Goal: Task Accomplishment & Management: Complete application form

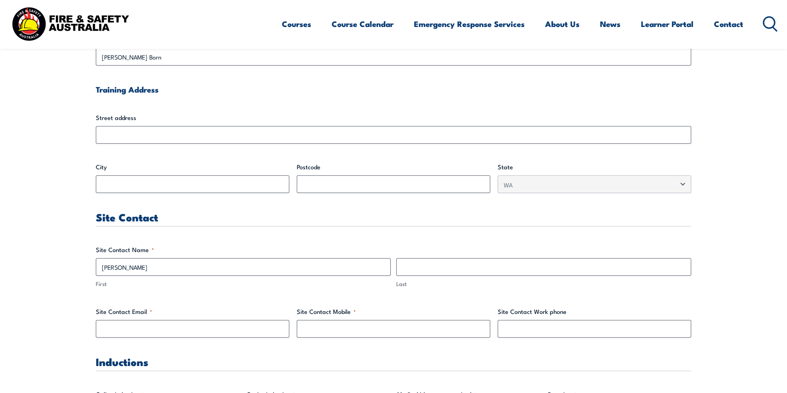
type input "[PERSON_NAME]"
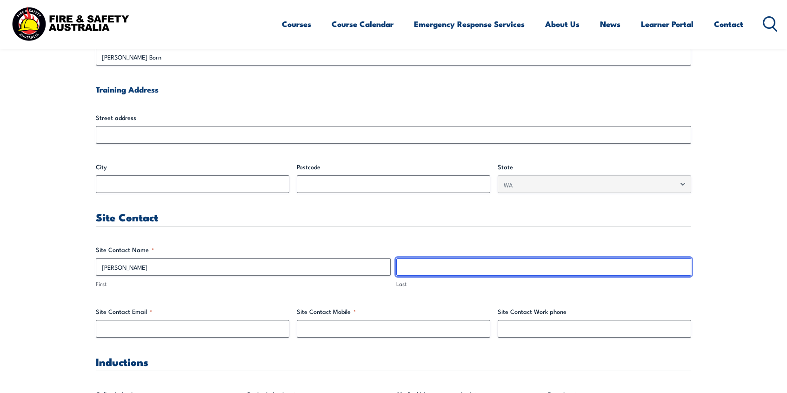
click at [527, 274] on input "Last" at bounding box center [543, 267] width 295 height 18
type input "Tamati"
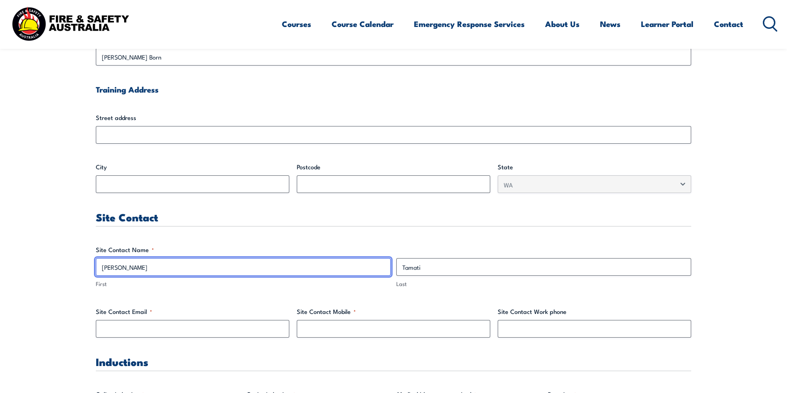
click at [159, 265] on input "[PERSON_NAME]" at bounding box center [243, 267] width 295 height 18
type input "Riki"
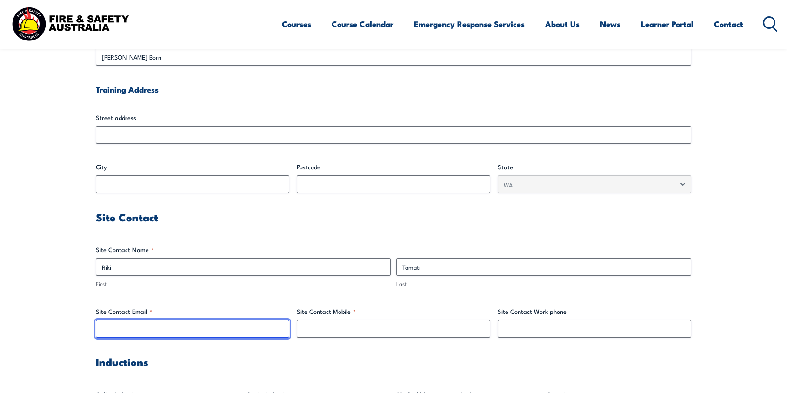
drag, startPoint x: 120, startPoint y: 329, endPoint x: 114, endPoint y: 329, distance: 6.0
click at [120, 329] on input "Site Contact Email *" at bounding box center [192, 329] width 193 height 18
type input "[EMAIL_ADDRESS][DOMAIN_NAME]"
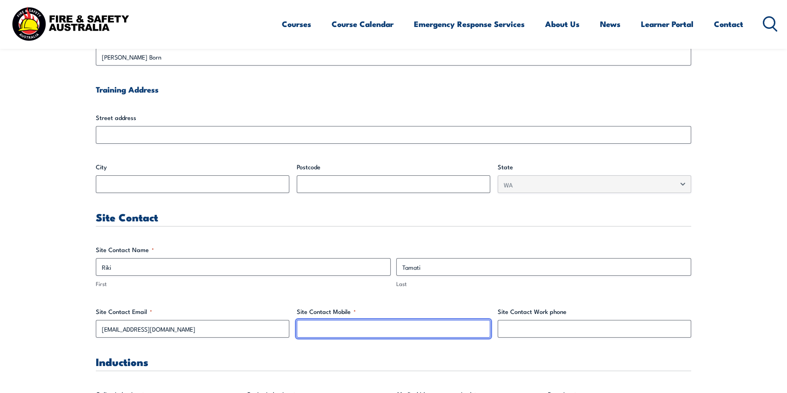
click at [407, 326] on input "Site Contact Mobile *" at bounding box center [393, 329] width 193 height 18
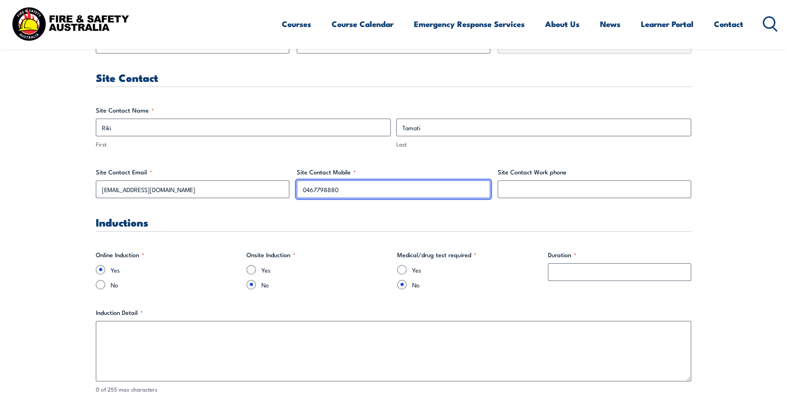
scroll to position [558, 0]
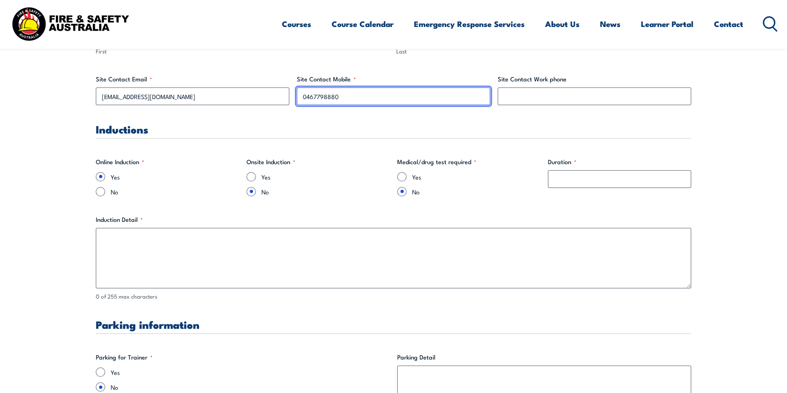
type input "0467798880"
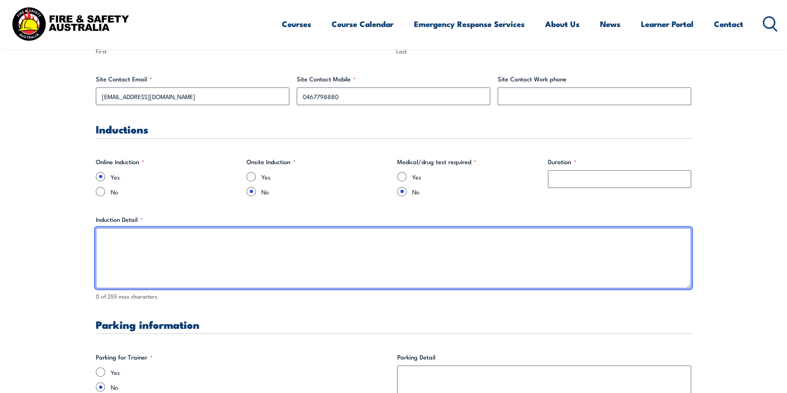
click at [203, 257] on textarea "Induction Detail *" at bounding box center [393, 258] width 595 height 60
click at [122, 240] on textarea "Induction Detail *" at bounding box center [393, 258] width 595 height 60
click at [123, 252] on textarea "BHP Global Induction Not" at bounding box center [393, 258] width 595 height 60
click at [164, 259] on textarea "BHP Global Induction Not in our workplace: eliminating sexual harassment and se…" at bounding box center [393, 258] width 595 height 60
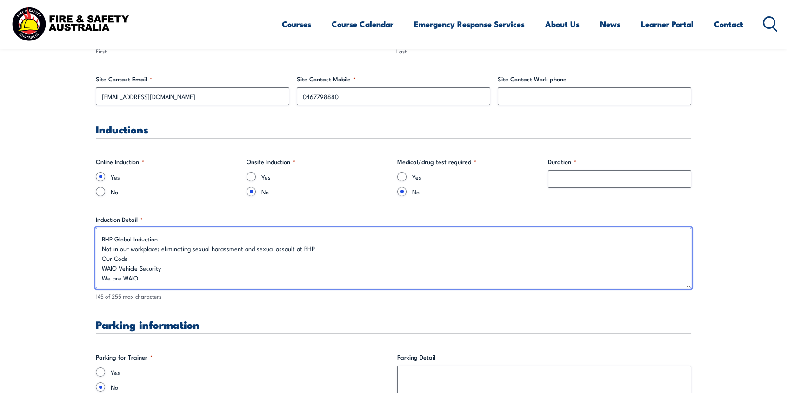
drag, startPoint x: 156, startPoint y: 282, endPoint x: 100, endPoint y: 234, distance: 73.5
click at [100, 234] on textarea "BHP Global Induction Not in our workplace: eliminating sexual harassment and se…" at bounding box center [393, 258] width 595 height 60
type textarea "BHP Global Induction Not in our workplace: eliminating sexual harassment and se…"
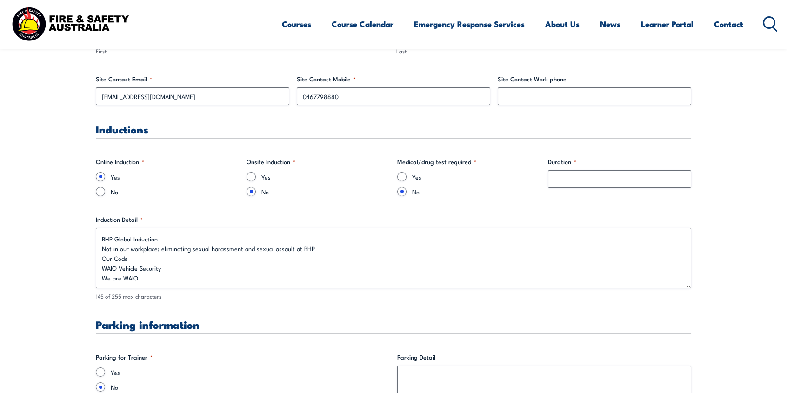
click at [240, 356] on fieldset "Parking for Trainer * Yes No" at bounding box center [243, 395] width 294 height 86
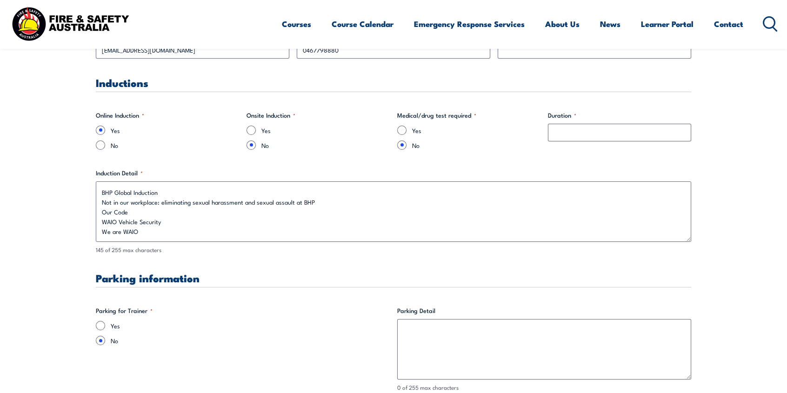
scroll to position [651, 0]
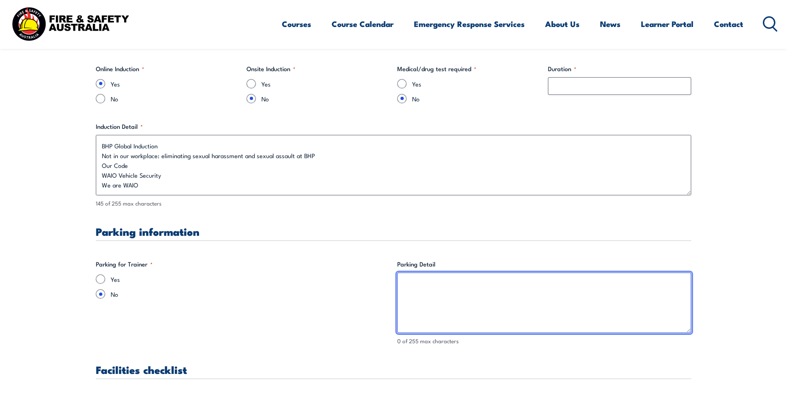
click at [424, 289] on textarea "Parking Detail" at bounding box center [544, 302] width 294 height 60
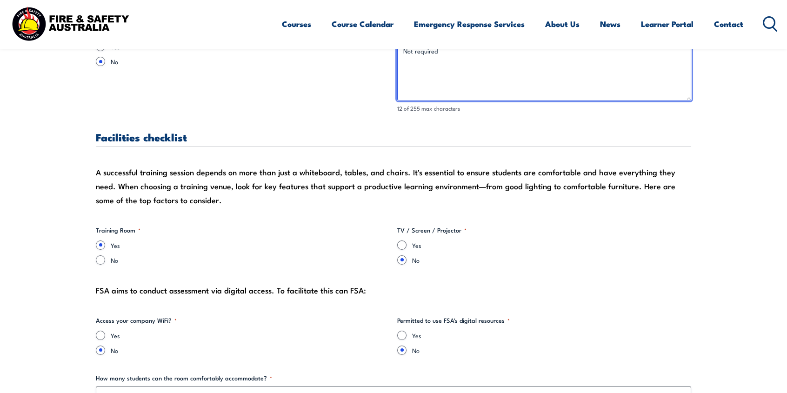
scroll to position [930, 0]
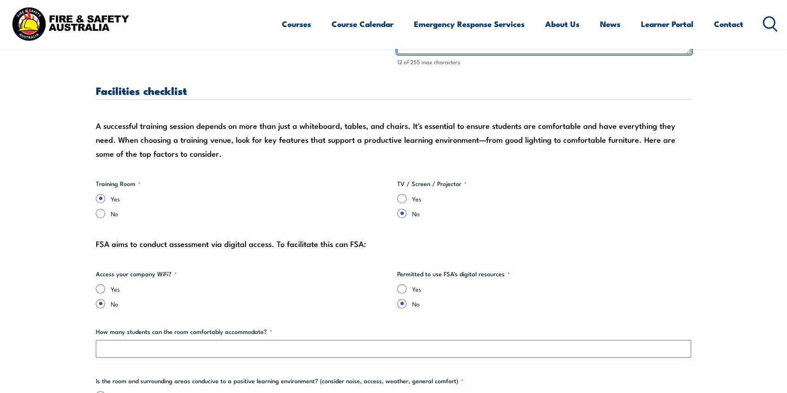
type textarea "Not required"
click at [397, 198] on input "Yes" at bounding box center [401, 198] width 9 height 9
radio input "true"
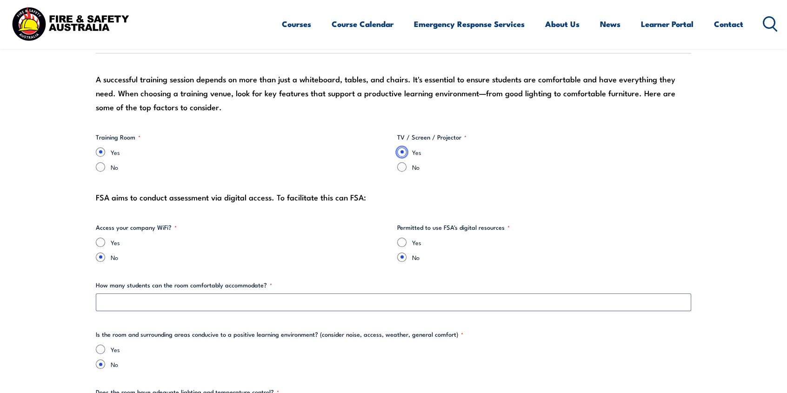
scroll to position [1023, 0]
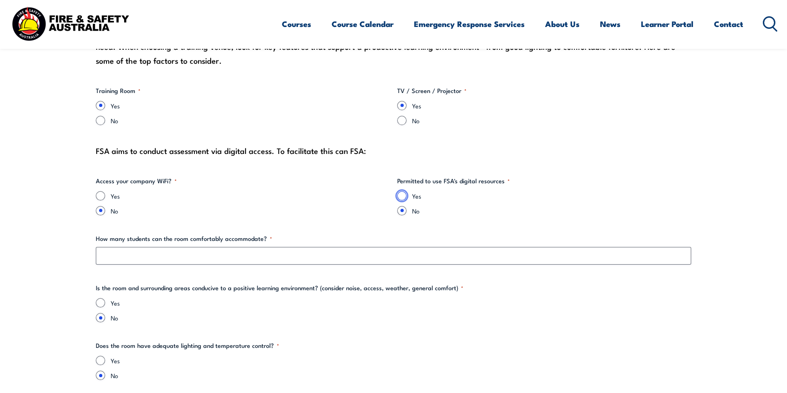
click at [399, 198] on input "Yes" at bounding box center [401, 195] width 9 height 9
radio input "true"
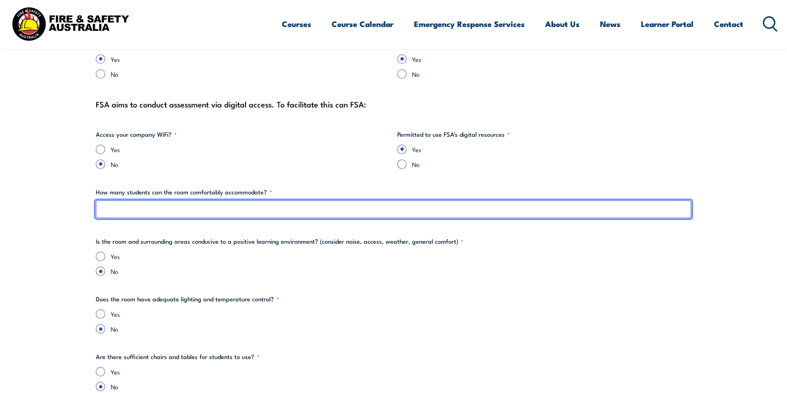
click at [245, 211] on input "How many students can the room comfortably accommodate? *" at bounding box center [393, 209] width 595 height 18
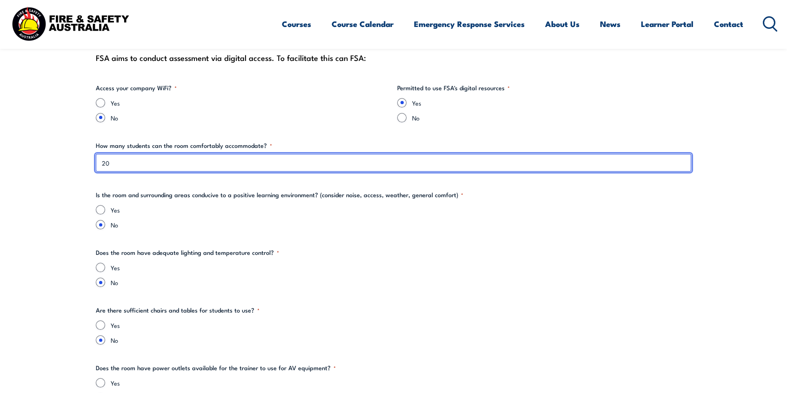
scroll to position [1162, 0]
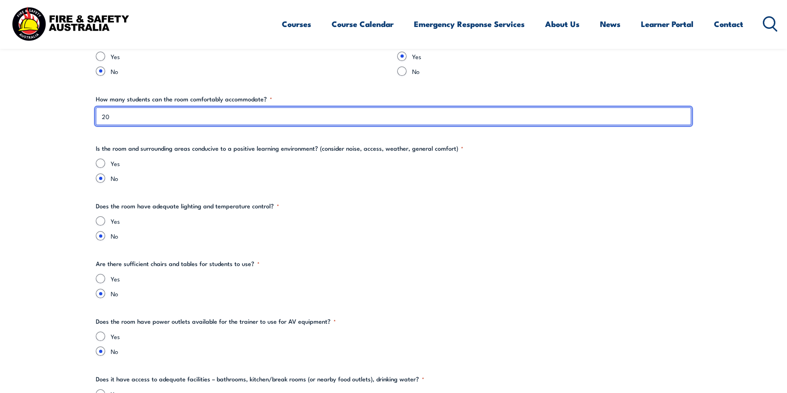
type input "20"
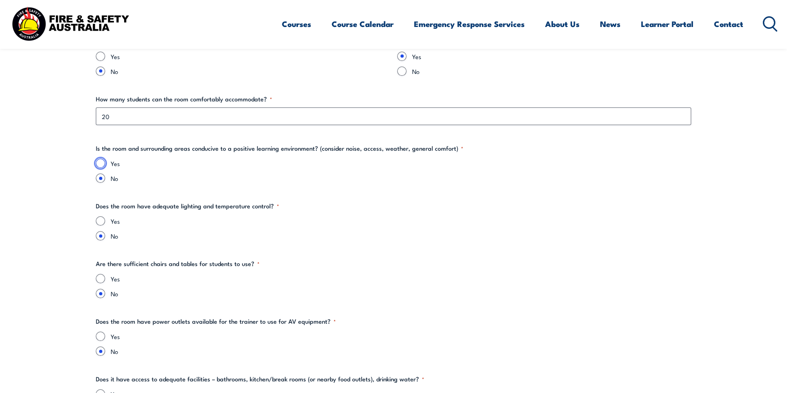
click at [102, 162] on input "Yes" at bounding box center [100, 163] width 9 height 9
radio input "true"
click at [102, 219] on input "Yes" at bounding box center [100, 220] width 9 height 9
radio input "true"
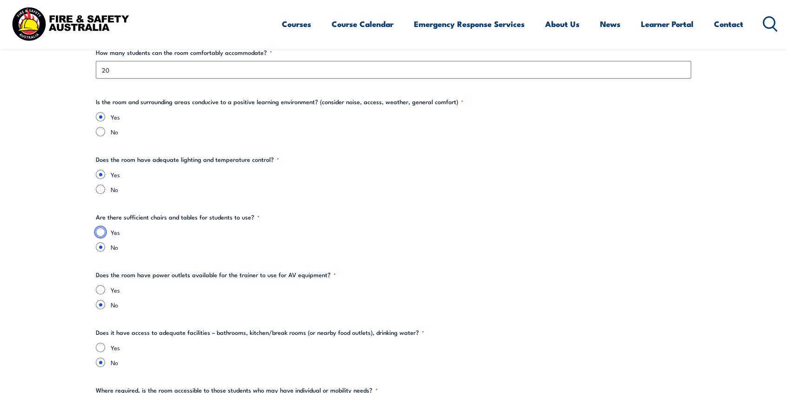
click at [104, 232] on input "Yes" at bounding box center [100, 231] width 9 height 9
radio input "true"
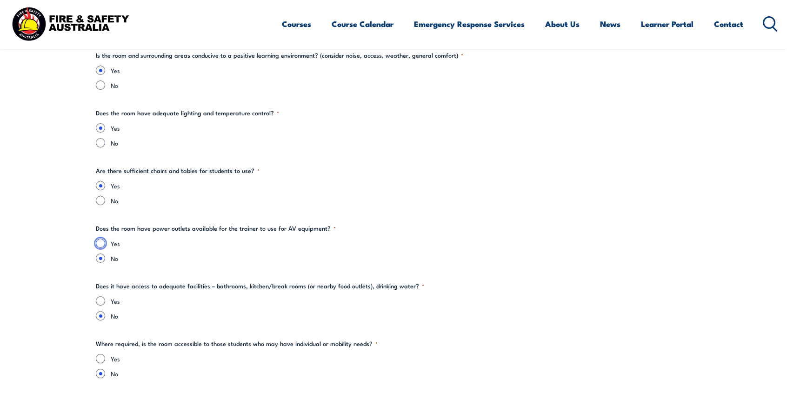
click at [104, 243] on input "Yes" at bounding box center [100, 243] width 9 height 9
radio input "true"
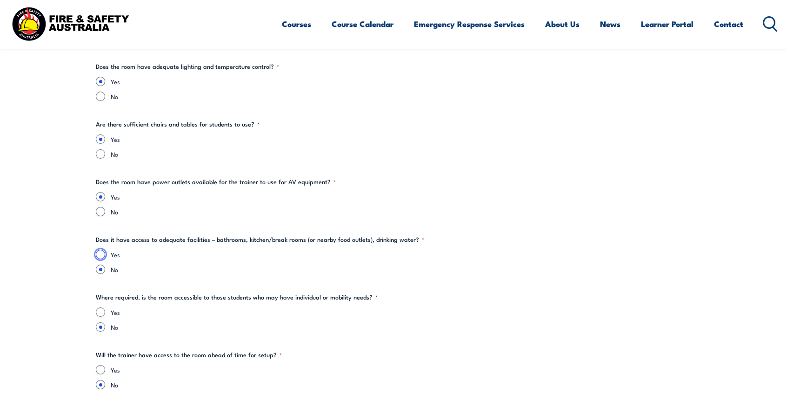
click at [103, 253] on input "Yes" at bounding box center [100, 254] width 9 height 9
radio input "true"
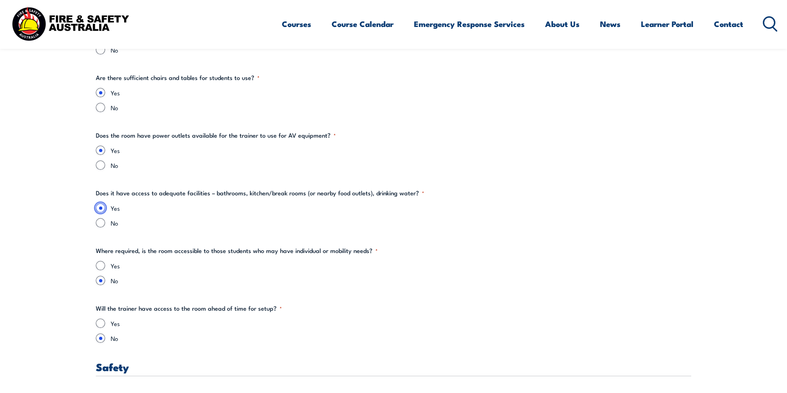
scroll to position [1395, 0]
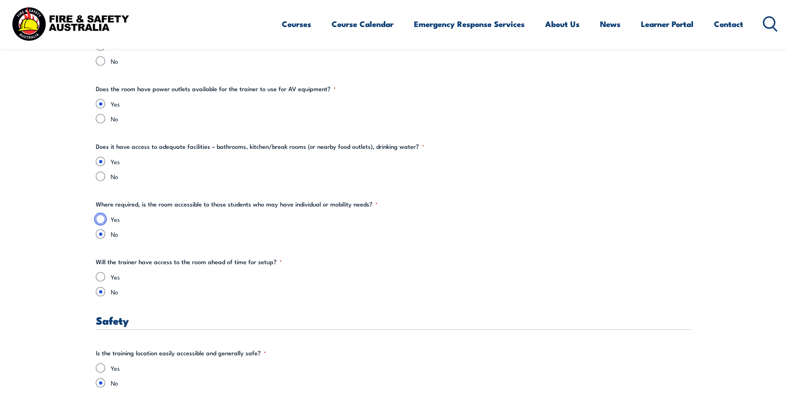
click at [101, 220] on input "Yes" at bounding box center [100, 218] width 9 height 9
radio input "true"
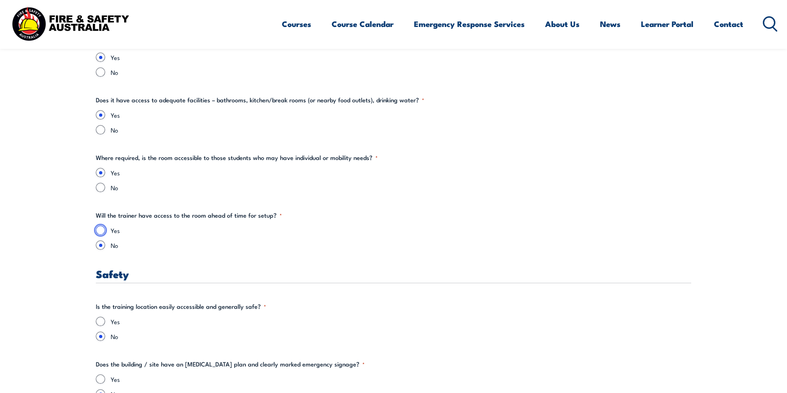
click at [102, 231] on input "Yes" at bounding box center [100, 230] width 9 height 9
radio input "true"
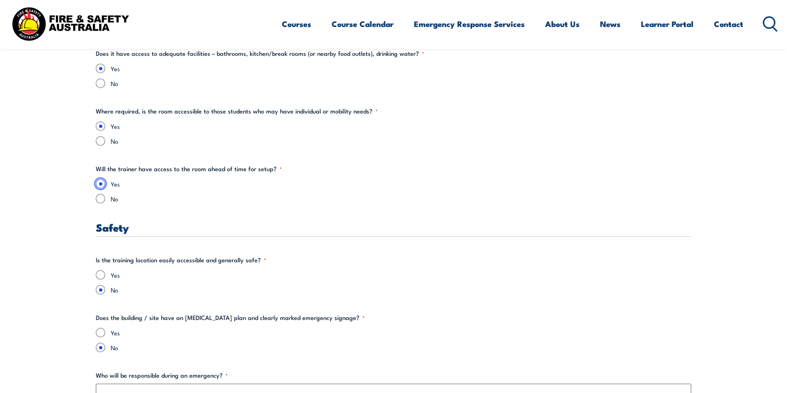
scroll to position [1534, 0]
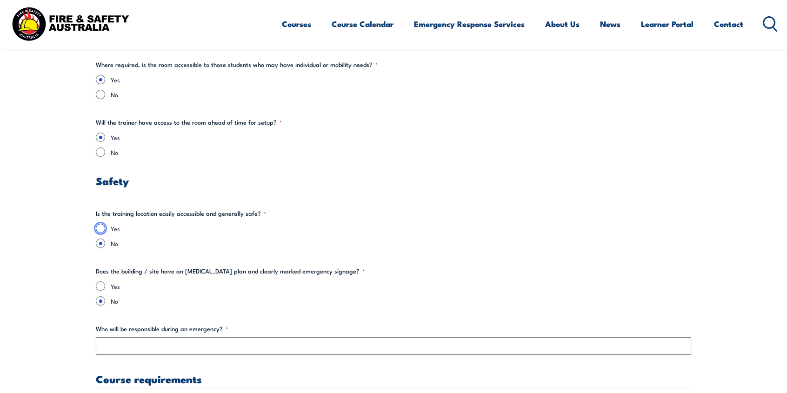
click at [102, 229] on input "Yes" at bounding box center [100, 228] width 9 height 9
radio input "true"
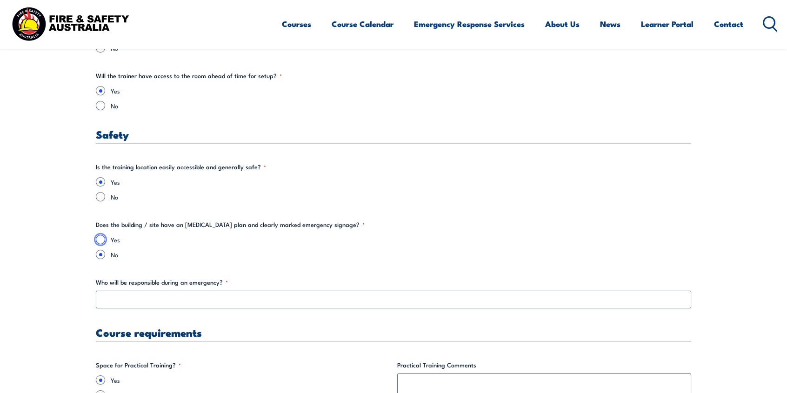
click at [102, 239] on input "Yes" at bounding box center [100, 239] width 9 height 9
radio input "true"
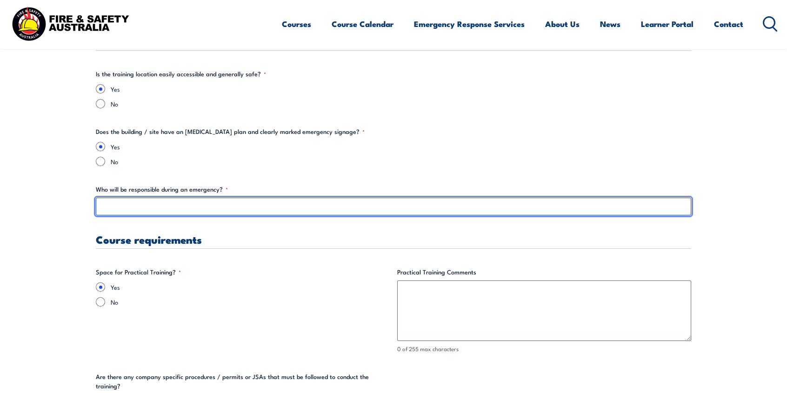
click at [123, 209] on input "Who will be responsible during an emergency? *" at bounding box center [393, 207] width 595 height 18
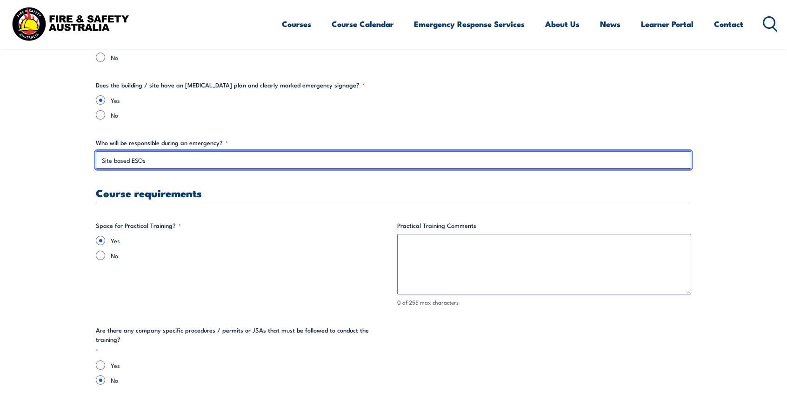
type input "Site based ESOs"
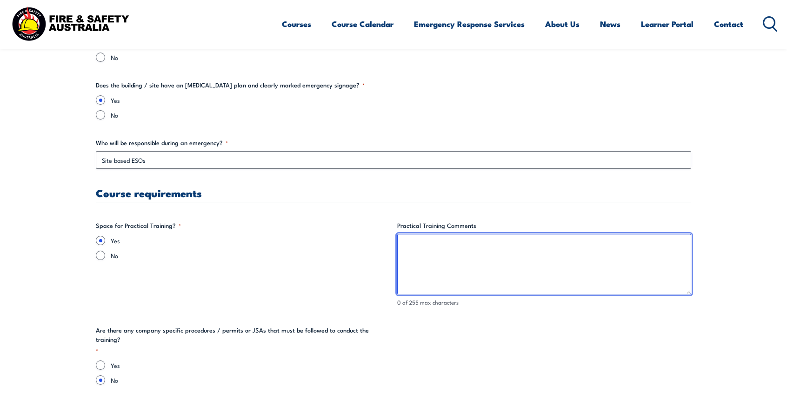
click at [459, 253] on textarea "Practical Training Comments" at bounding box center [544, 264] width 294 height 60
drag, startPoint x: 519, startPoint y: 275, endPoint x: 540, endPoint y: 266, distance: 22.5
click at [520, 275] on textarea "Area has been secured for practical and site permits and risk assessment are in…" at bounding box center [544, 264] width 294 height 60
drag, startPoint x: 653, startPoint y: 245, endPoint x: 397, endPoint y: 242, distance: 255.7
click at [397, 242] on textarea "Area has been secured for practical and site permits and risk assessment are in…" at bounding box center [544, 264] width 294 height 60
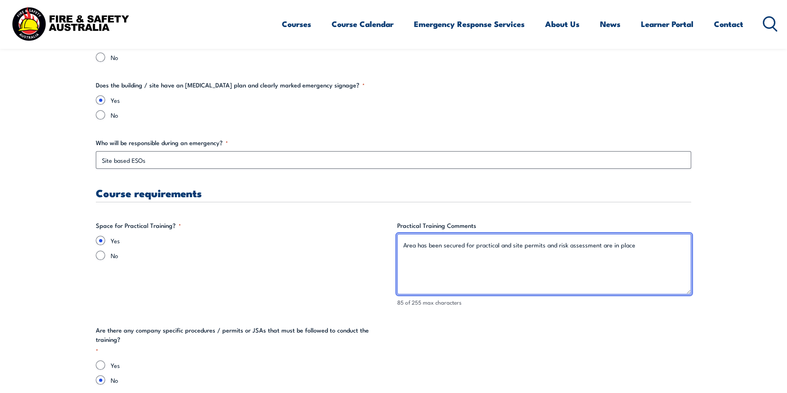
type textarea "Area has been secured for practical and site permits and risk assessment are in…"
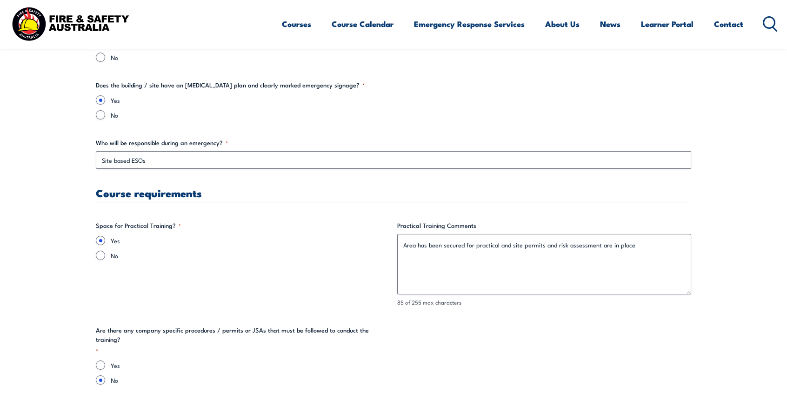
click at [259, 264] on fieldset "Space for Practical Training? * Yes No" at bounding box center [243, 264] width 294 height 86
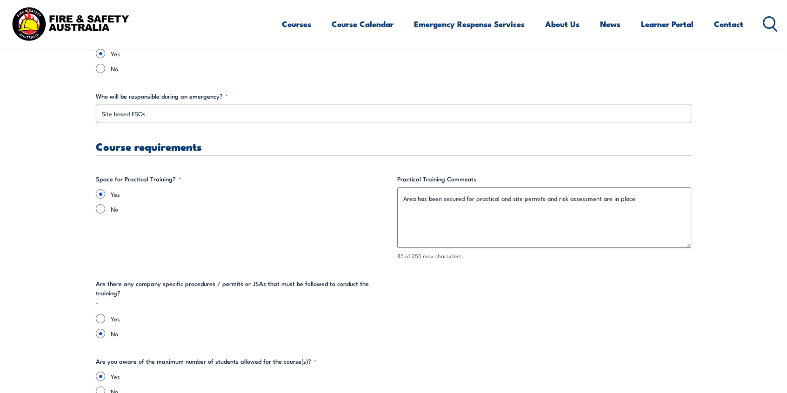
scroll to position [1813, 0]
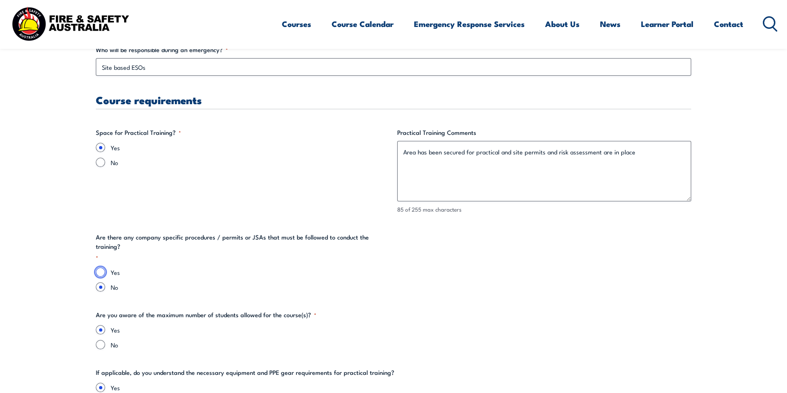
click at [103, 267] on input "Yes" at bounding box center [100, 271] width 9 height 9
radio input "true"
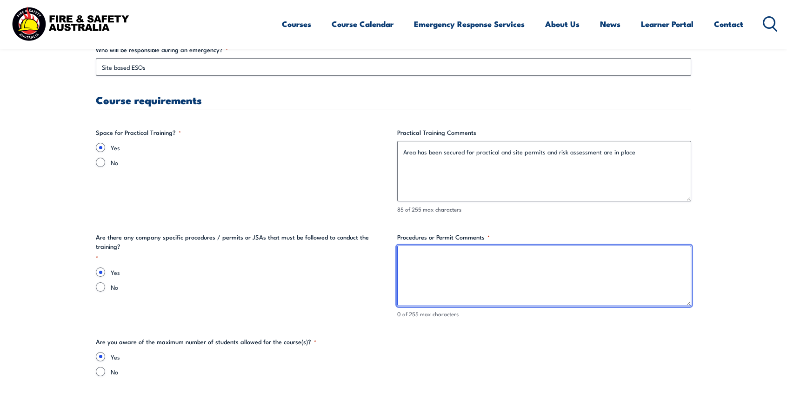
click at [424, 269] on textarea "Procedures or Permit Comments *" at bounding box center [544, 275] width 294 height 60
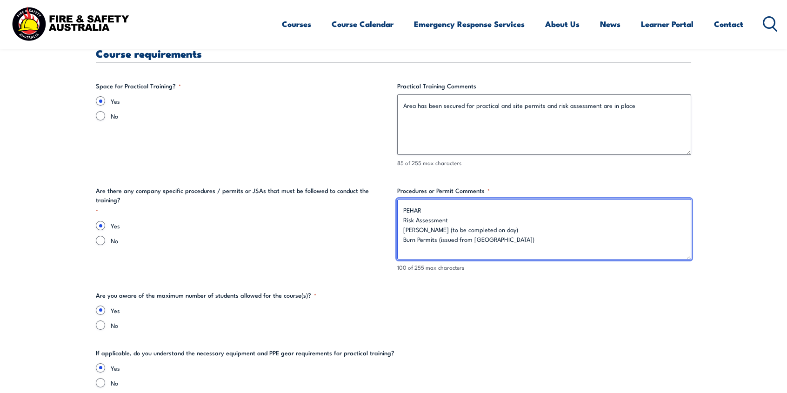
drag, startPoint x: 570, startPoint y: 244, endPoint x: 401, endPoint y: 207, distance: 173.2
click at [401, 207] on textarea "PEHAR Risk Assessment [PERSON_NAME] (to be completed on day) Burn Permits (issu…" at bounding box center [544, 229] width 294 height 60
type textarea "PEHAR Risk Assessment [PERSON_NAME] (to be completed on day) Burn Permits (issu…"
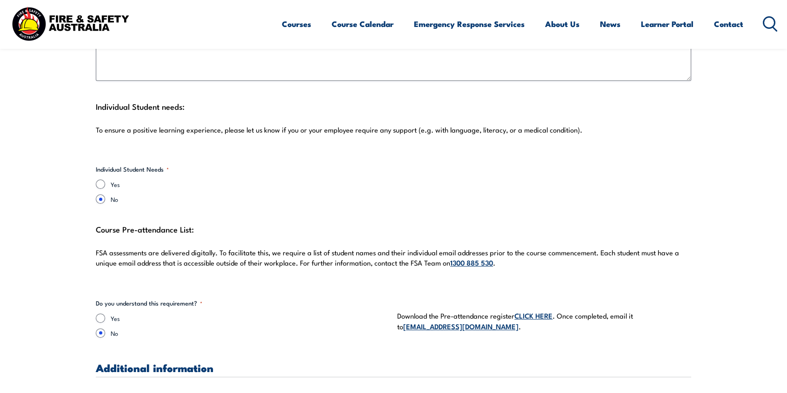
scroll to position [2557, 0]
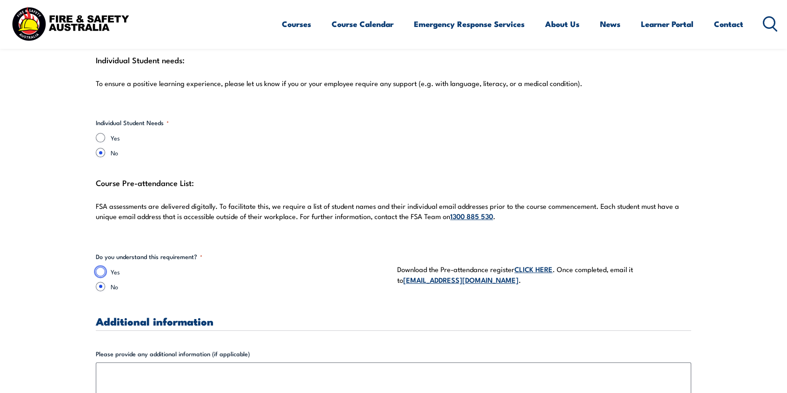
click at [101, 272] on input "Yes" at bounding box center [100, 271] width 9 height 9
radio input "true"
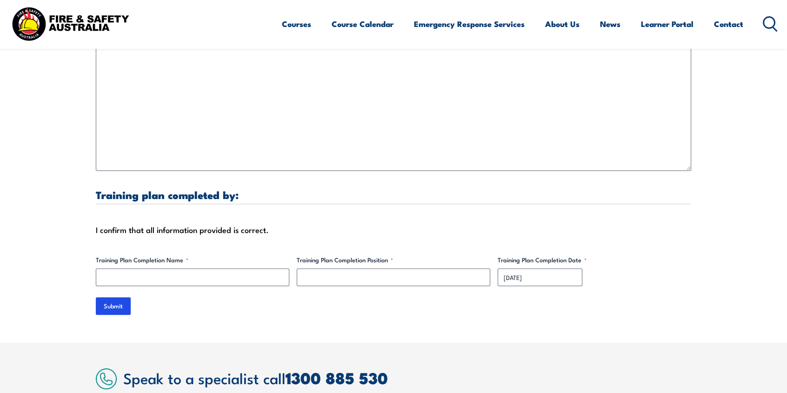
scroll to position [2929, 0]
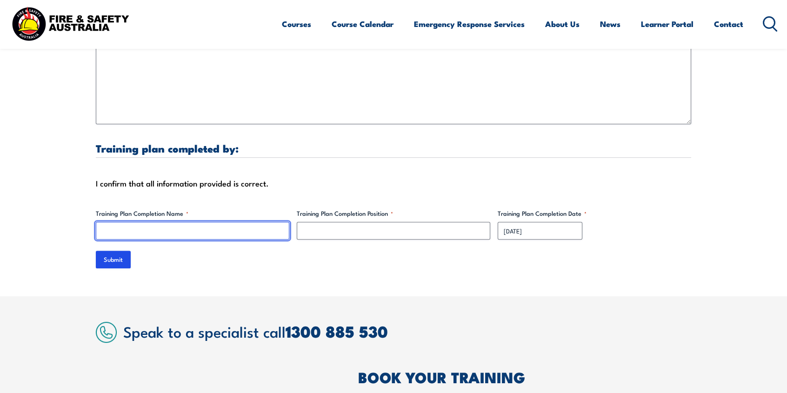
click at [172, 224] on input "Training Plan Completion Name *" at bounding box center [192, 231] width 193 height 18
type input "[PERSON_NAME]"
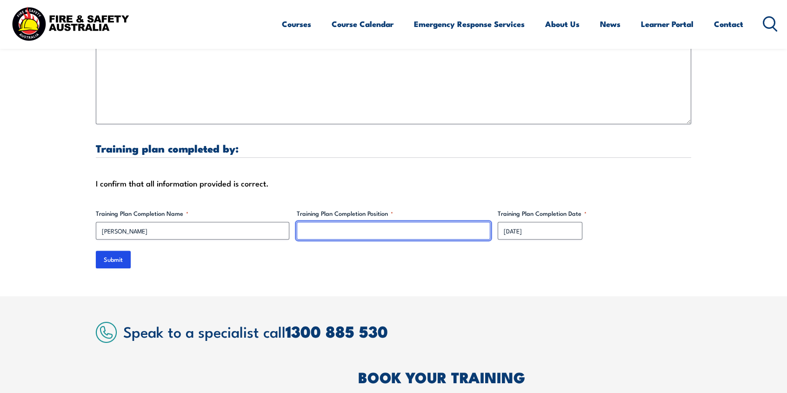
click at [343, 233] on input "Training Plan Completion Position *" at bounding box center [393, 231] width 193 height 18
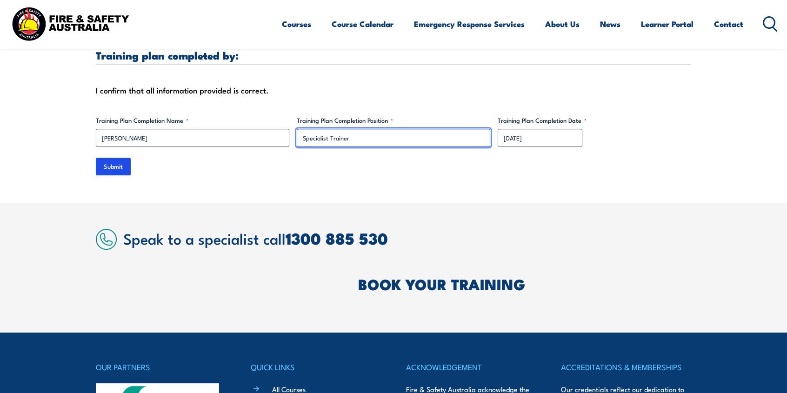
scroll to position [2976, 0]
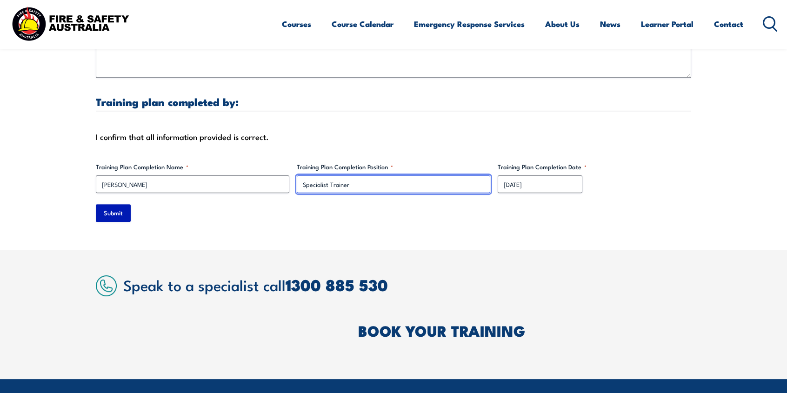
type input "Specialist Trainer"
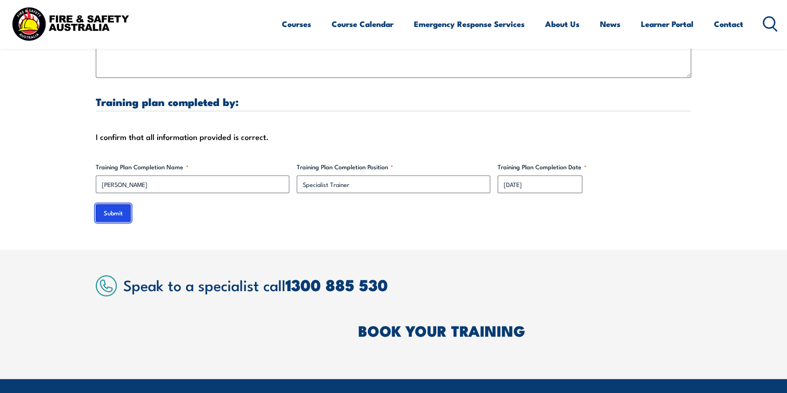
click at [109, 215] on input "Submit" at bounding box center [113, 213] width 35 height 18
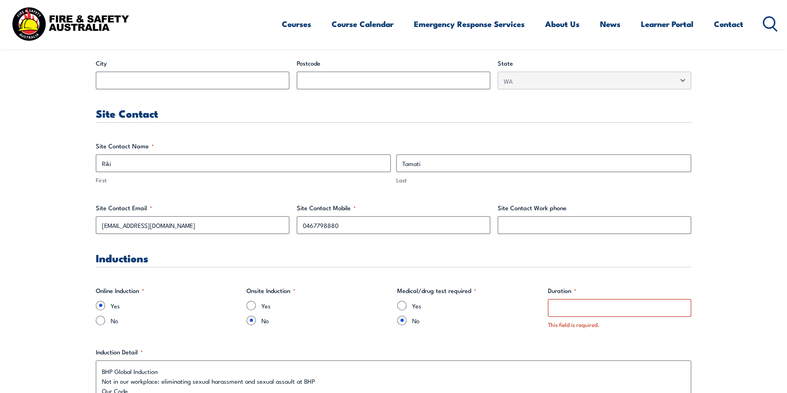
scroll to position [558, 0]
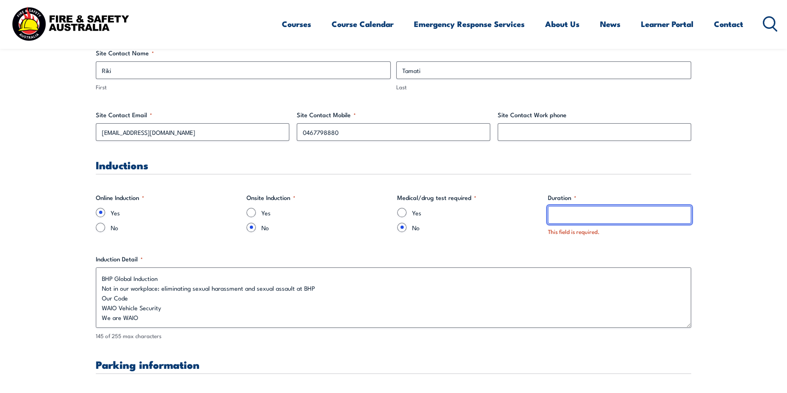
click at [581, 218] on input "Duration *" at bounding box center [619, 215] width 143 height 18
click at [556, 217] on input "approx. 3hrs online" at bounding box center [619, 215] width 143 height 18
type input "Approx. 3hrs online"
drag, startPoint x: 456, startPoint y: 234, endPoint x: 454, endPoint y: 240, distance: 6.2
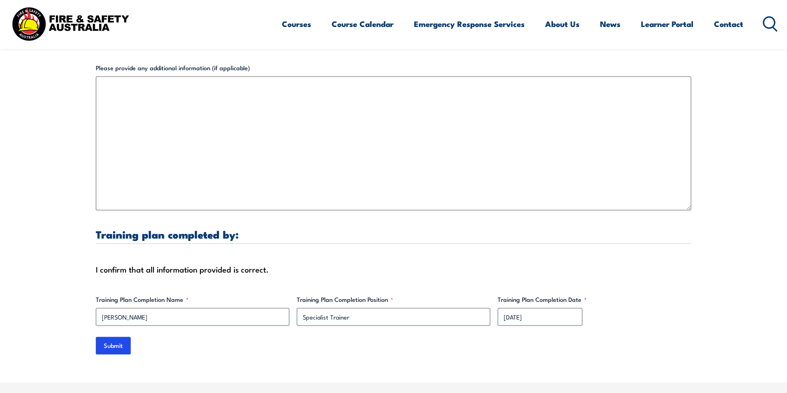
scroll to position [3022, 0]
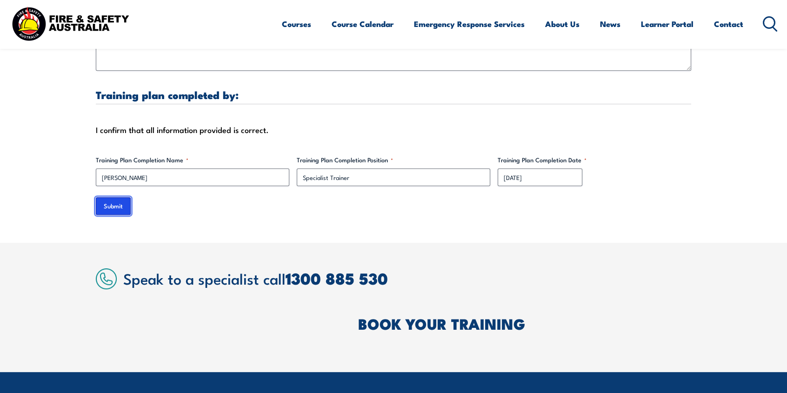
click at [126, 208] on input "Submit" at bounding box center [113, 206] width 35 height 18
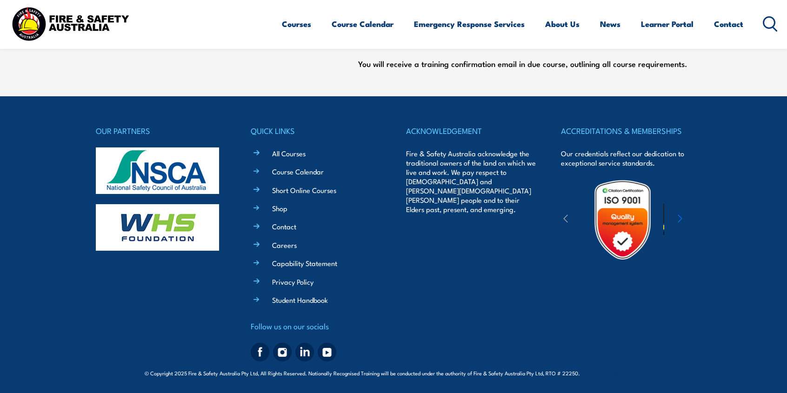
scroll to position [0, 0]
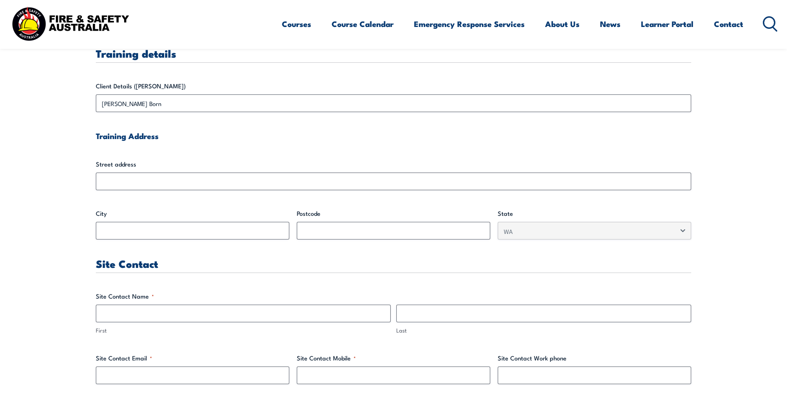
scroll to position [325, 0]
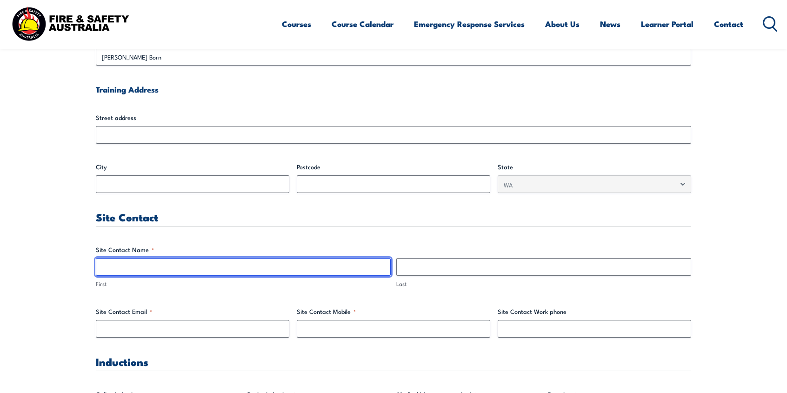
click at [163, 272] on input "First" at bounding box center [243, 267] width 295 height 18
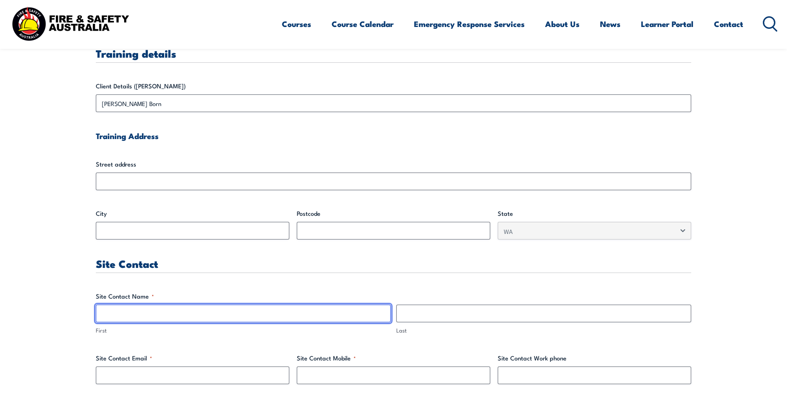
scroll to position [372, 0]
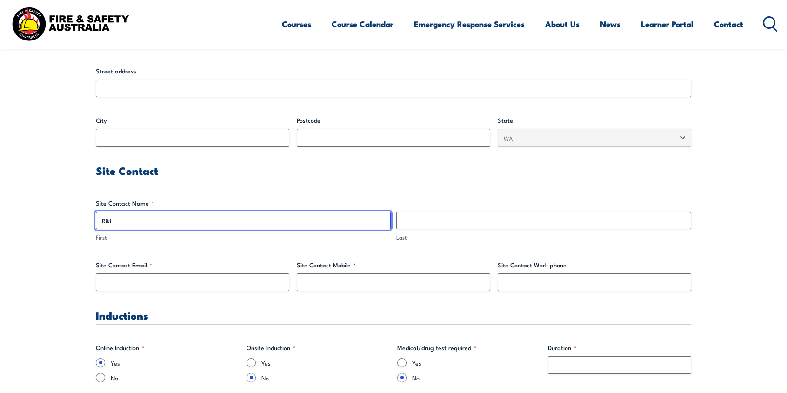
type input "Riki"
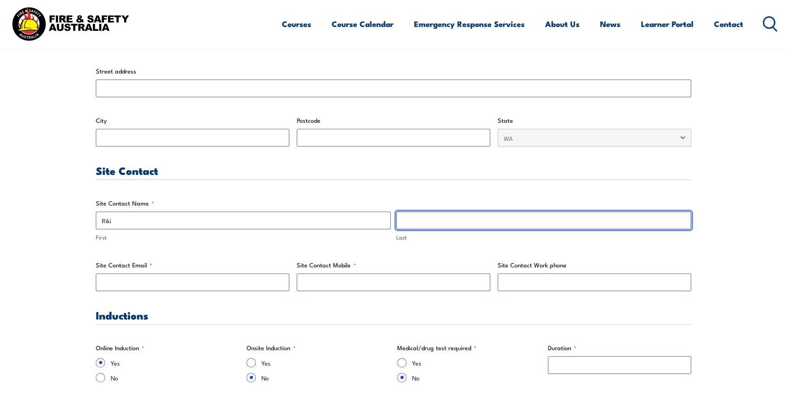
click at [431, 216] on input "Last" at bounding box center [543, 221] width 295 height 18
type input "Tamati"
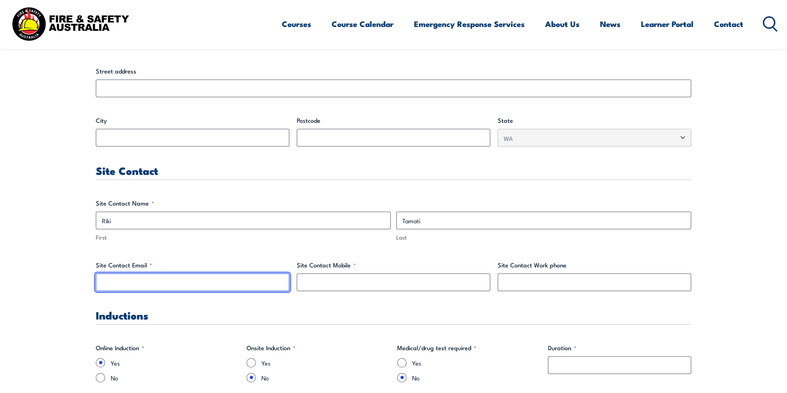
click at [149, 282] on input "Site Contact Email *" at bounding box center [192, 282] width 193 height 18
type input "Riki.Tamati"
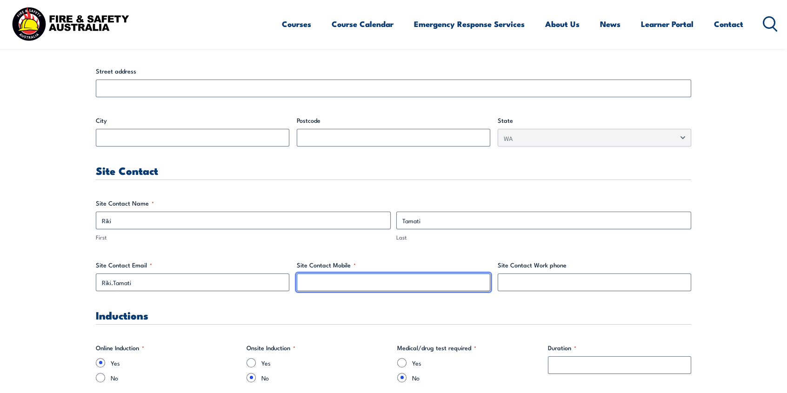
click at [325, 284] on input "Site Contact Mobile *" at bounding box center [393, 282] width 193 height 18
type input "0467798880"
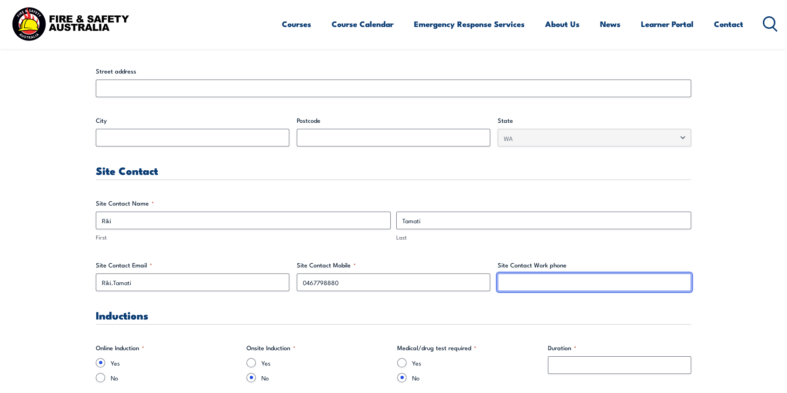
click at [538, 286] on input "Site Contact Work phone" at bounding box center [594, 282] width 193 height 18
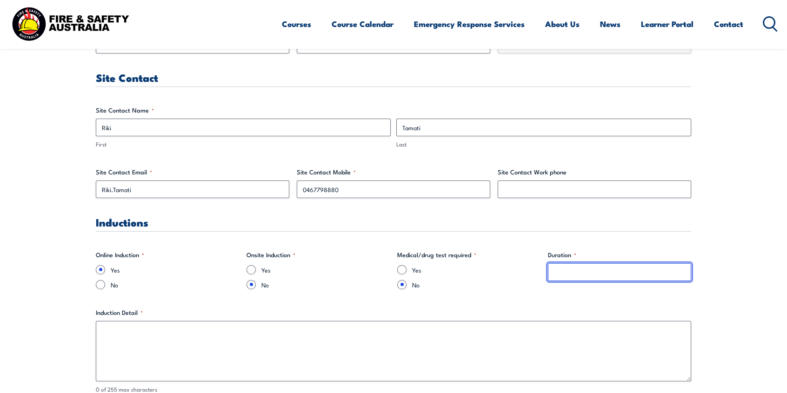
click at [569, 273] on input "Duration *" at bounding box center [619, 272] width 143 height 18
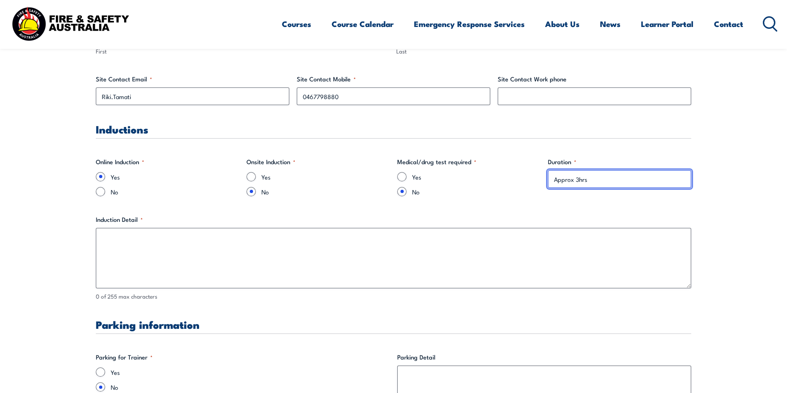
scroll to position [604, 0]
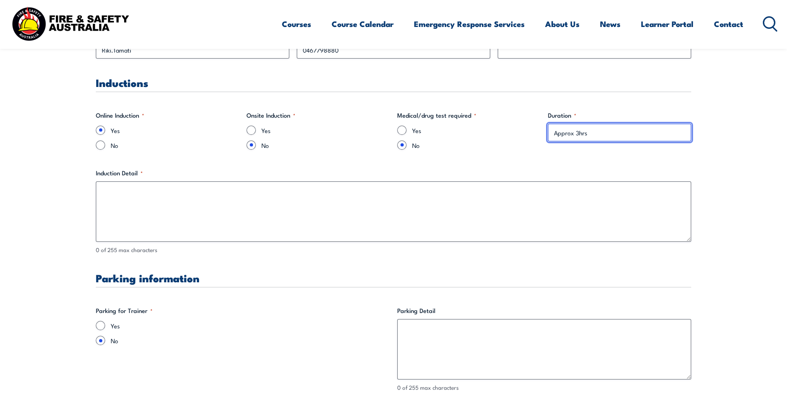
type input "Approx 3hrs"
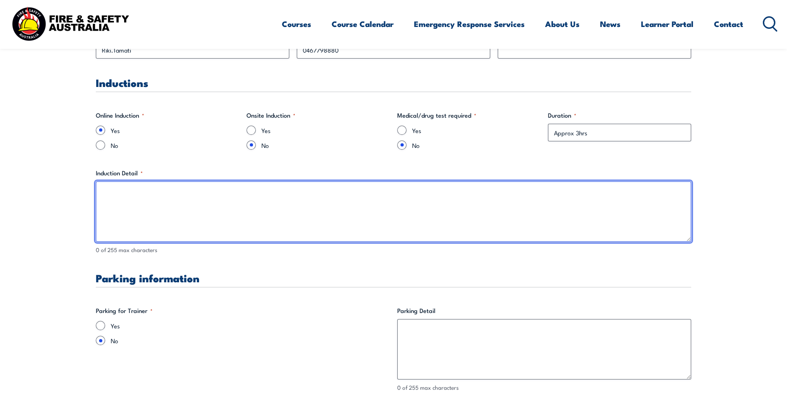
click at [145, 212] on textarea "Induction Detail *" at bounding box center [393, 211] width 595 height 60
paste textarea "BHP Global Induction Not in our workplace: eliminating sexual harassment and se…"
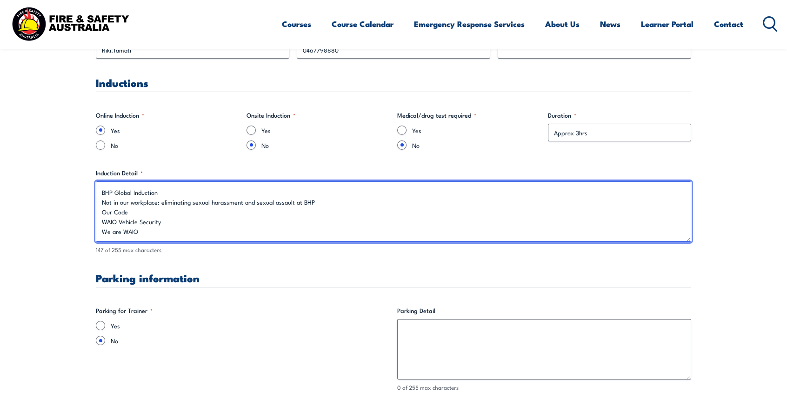
scroll to position [4, 0]
type textarea "BHP Global Induction Not in our workplace: eliminating sexual harassment and se…"
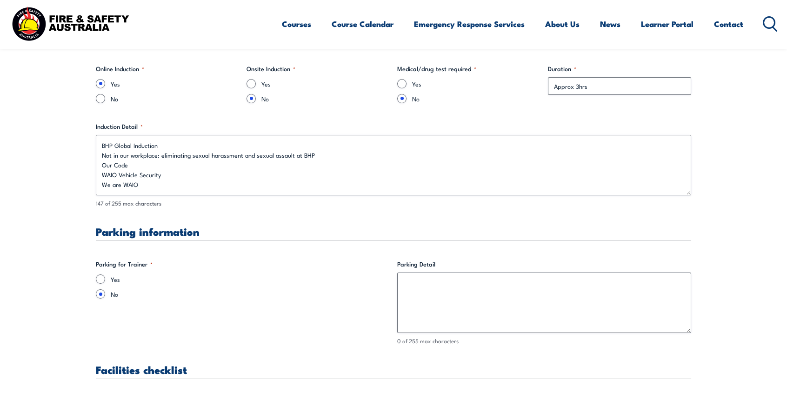
scroll to position [697, 0]
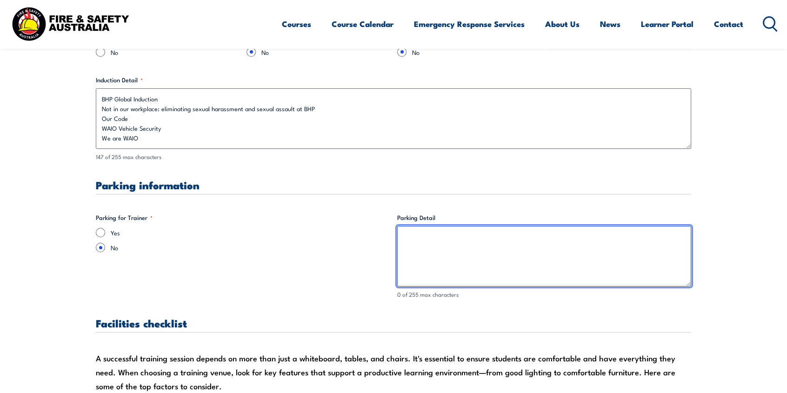
click at [493, 233] on textarea "Parking Detail" at bounding box center [544, 256] width 294 height 60
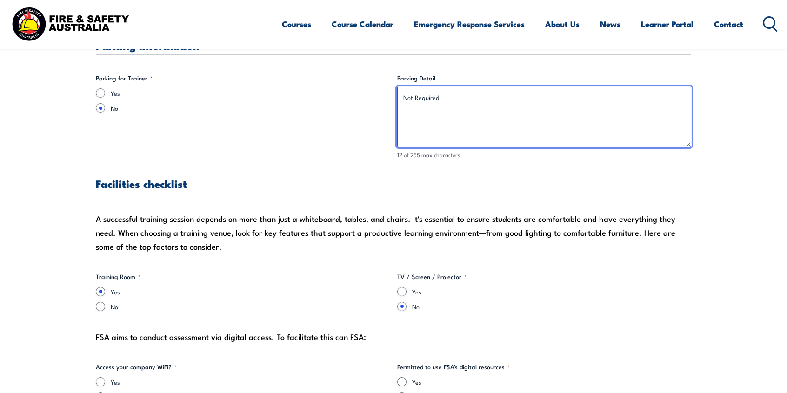
scroll to position [883, 0]
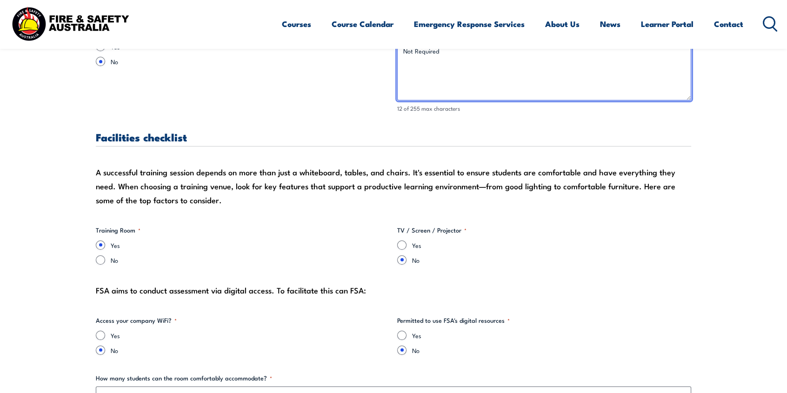
type textarea "Not Required"
click at [401, 245] on input "Yes" at bounding box center [401, 244] width 9 height 9
radio input "true"
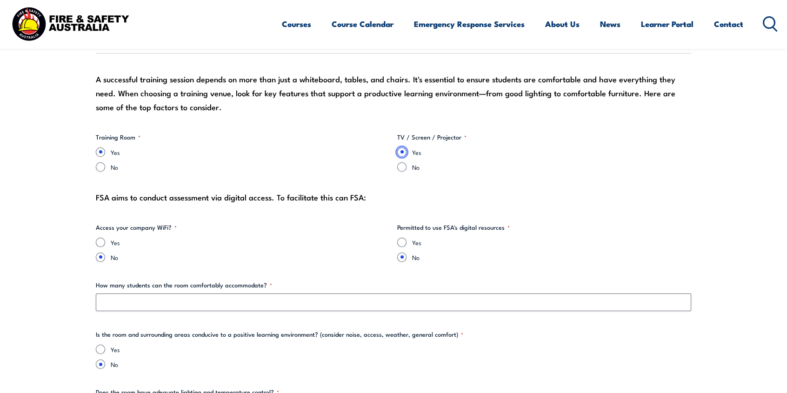
scroll to position [1023, 0]
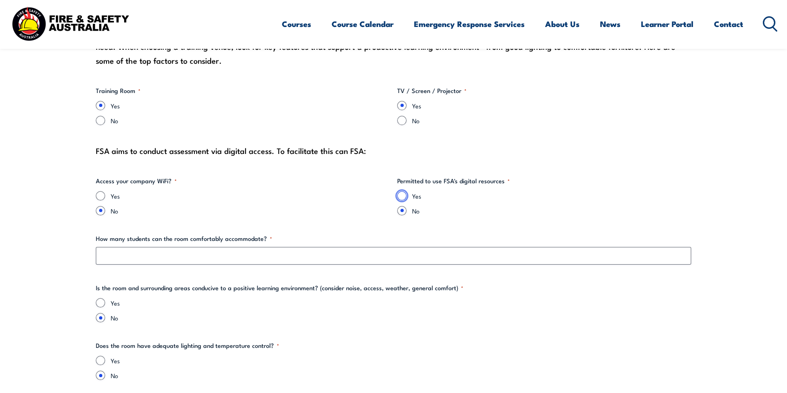
click at [400, 195] on input "Yes" at bounding box center [401, 195] width 9 height 9
radio input "true"
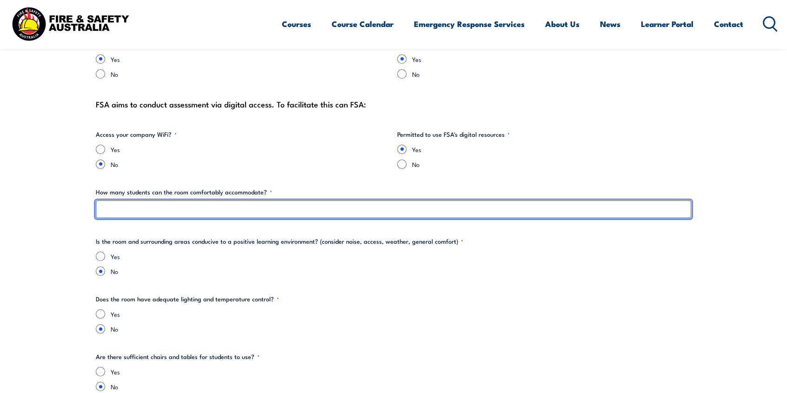
click at [292, 215] on input "How many students can the room comfortably accommodate? *" at bounding box center [393, 209] width 595 height 18
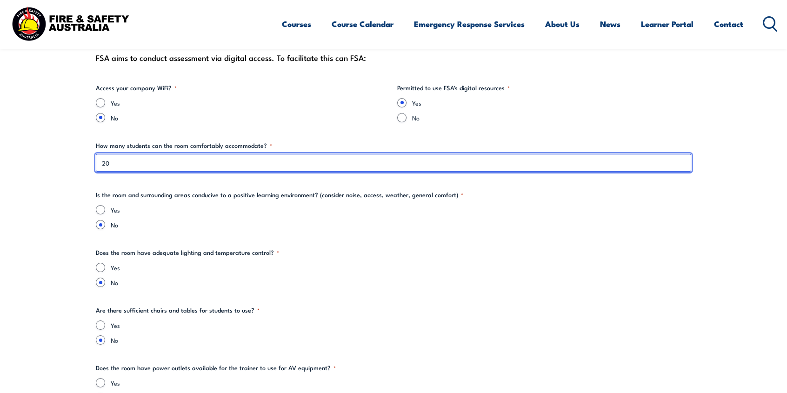
type input "20"
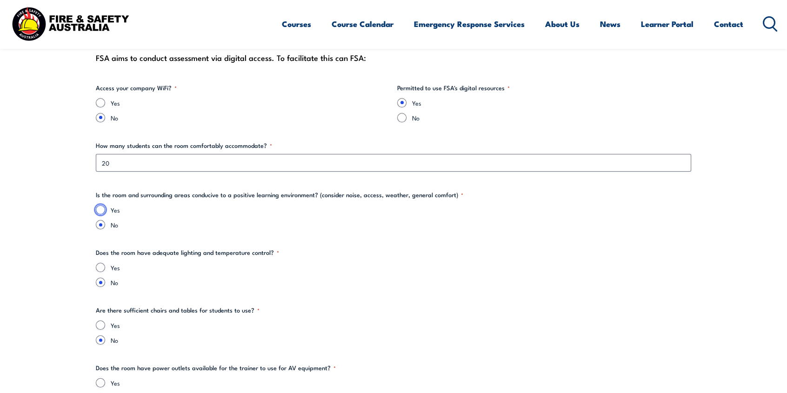
click at [102, 211] on input "Yes" at bounding box center [100, 209] width 9 height 9
radio input "true"
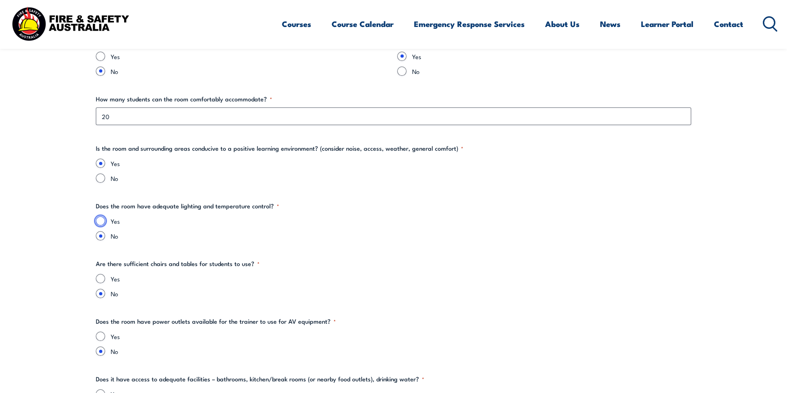
click at [96, 221] on input "Yes" at bounding box center [100, 220] width 9 height 9
radio input "true"
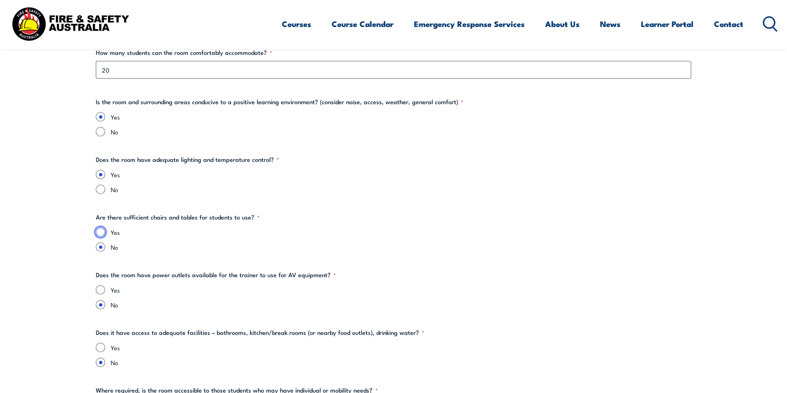
click at [104, 233] on input "Yes" at bounding box center [100, 231] width 9 height 9
radio input "true"
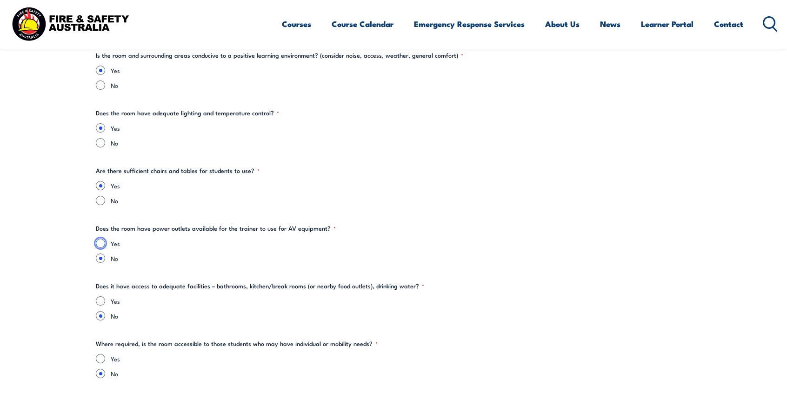
click at [103, 244] on input "Yes" at bounding box center [100, 243] width 9 height 9
radio input "true"
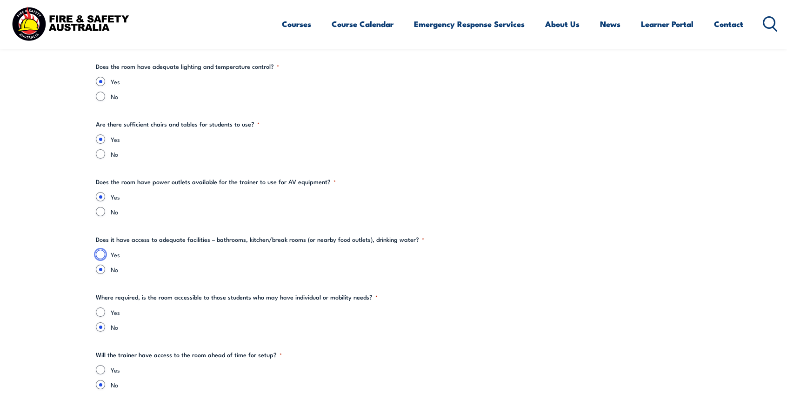
click at [102, 253] on input "Yes" at bounding box center [100, 254] width 9 height 9
radio input "true"
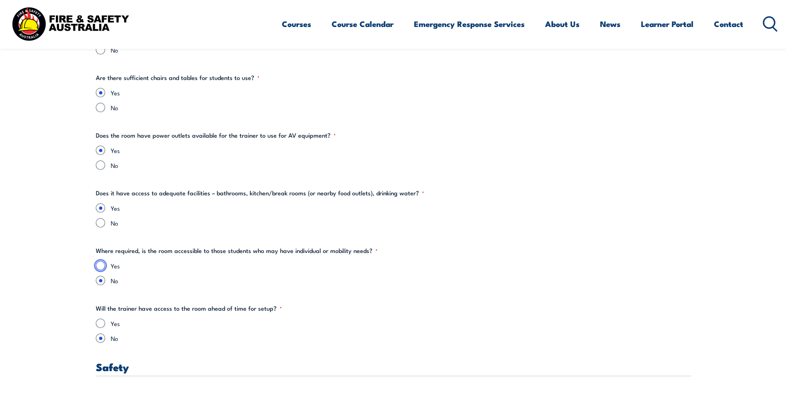
click at [104, 264] on input "Yes" at bounding box center [100, 265] width 9 height 9
radio input "true"
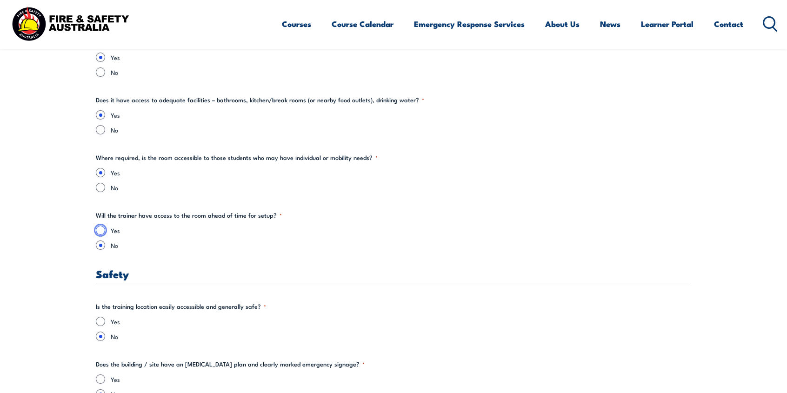
click at [99, 228] on input "Yes" at bounding box center [100, 230] width 9 height 9
radio input "true"
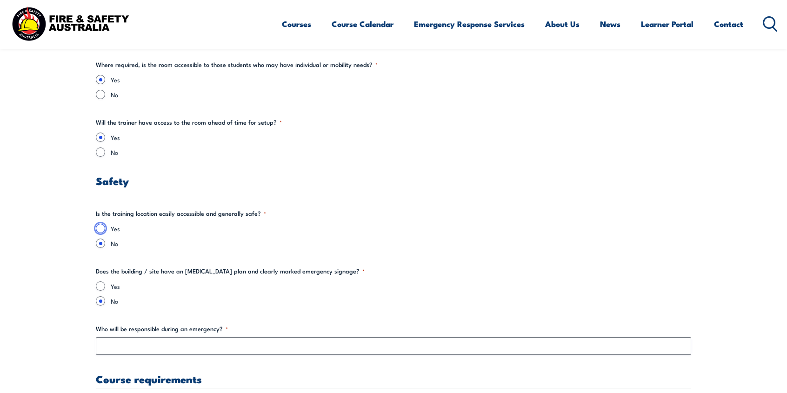
drag, startPoint x: 100, startPoint y: 228, endPoint x: 140, endPoint y: 238, distance: 41.2
click at [101, 228] on input "Yes" at bounding box center [100, 228] width 9 height 9
radio input "true"
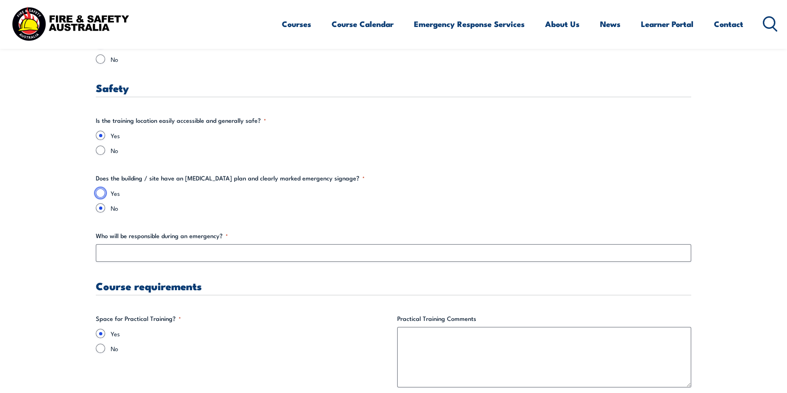
click at [102, 192] on input "Yes" at bounding box center [100, 192] width 9 height 9
radio input "true"
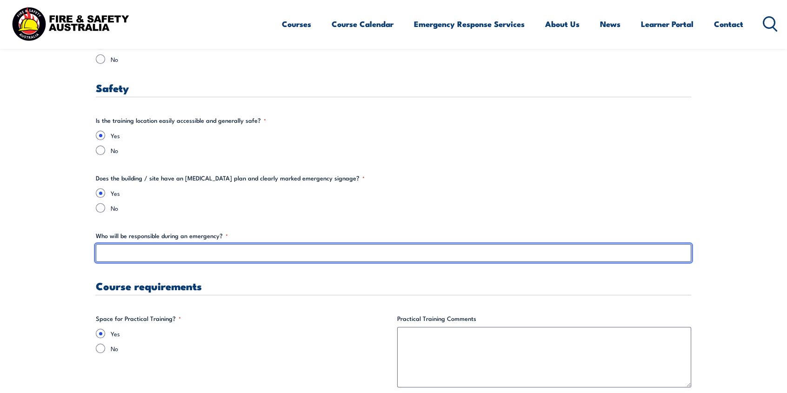
click at [119, 256] on input "Who will be responsible during an emergency? *" at bounding box center [393, 253] width 595 height 18
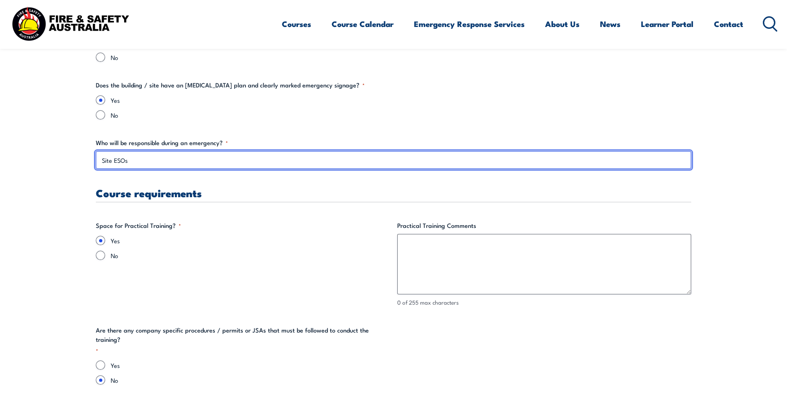
type input "Site ESOs"
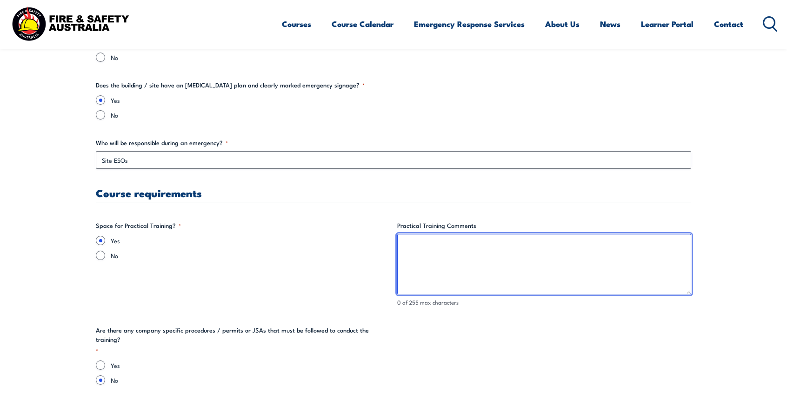
click at [433, 257] on textarea "Practical Training Comments" at bounding box center [544, 264] width 294 height 60
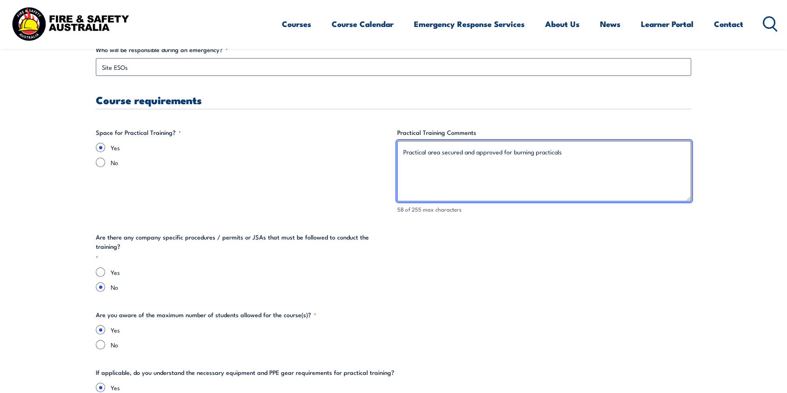
type textarea "Practical area secured and approved for burning practicals"
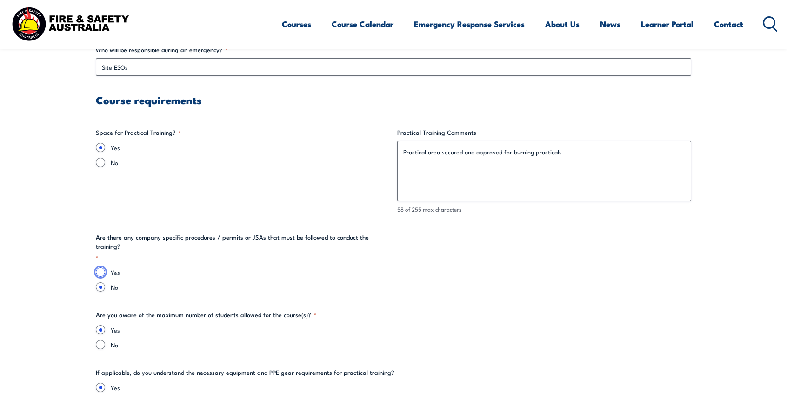
click at [100, 267] on input "Yes" at bounding box center [100, 271] width 9 height 9
radio input "true"
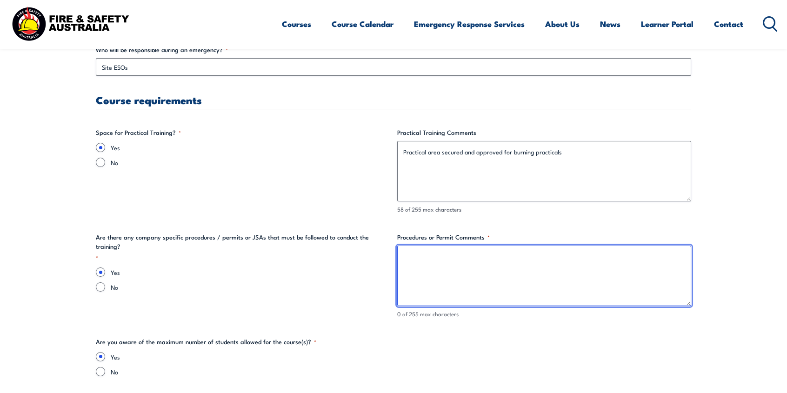
click at [420, 279] on textarea "Procedures or Permit Comments *" at bounding box center [544, 275] width 294 height 60
paste textarea "PEHAR Risk Assessment [PERSON_NAME] (to be completed on day) Burn Permits (issu…"
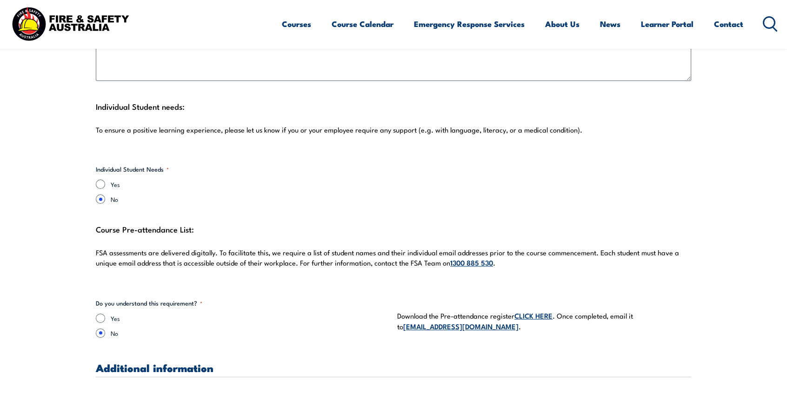
scroll to position [2557, 0]
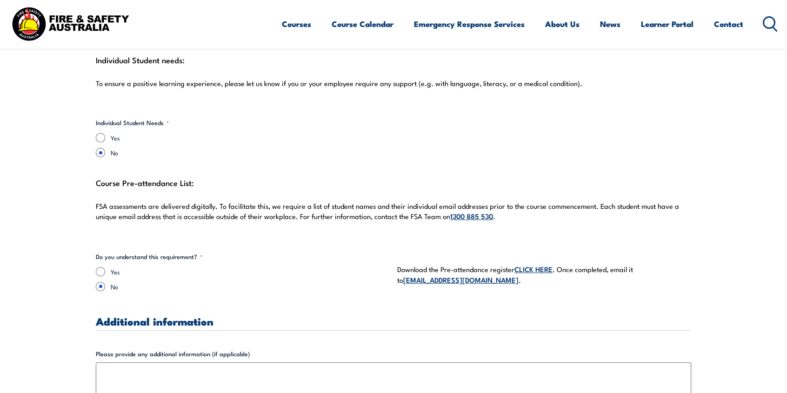
type textarea "PEHAR Risk Assessment [PERSON_NAME] (to be completed on day) Burn Permits (issu…"
click at [103, 272] on input "Yes" at bounding box center [100, 271] width 9 height 9
radio input "true"
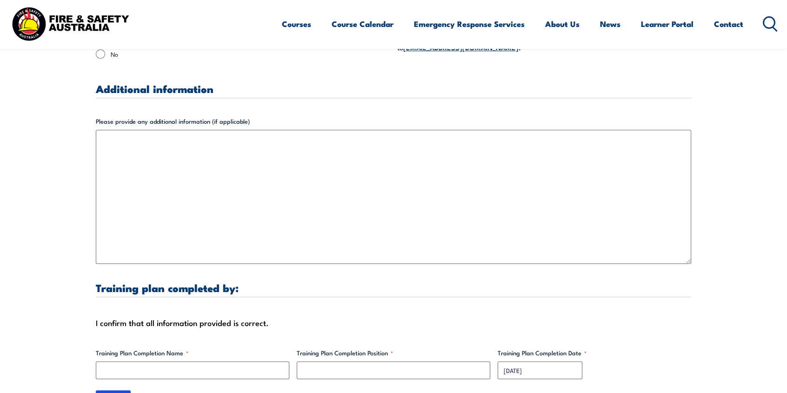
scroll to position [2883, 0]
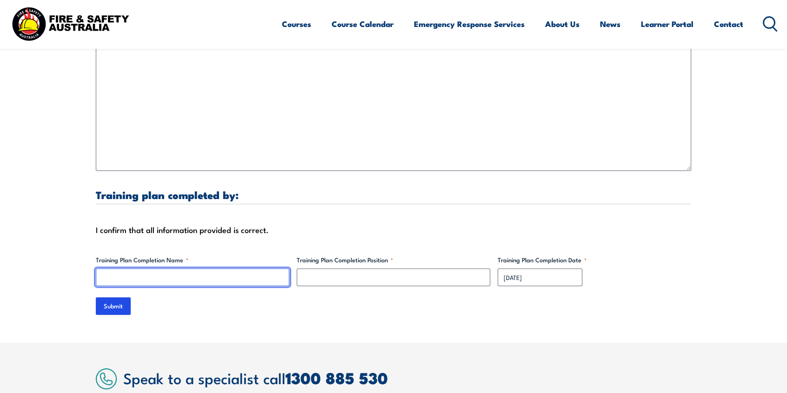
click at [193, 275] on input "Training Plan Completion Name *" at bounding box center [192, 277] width 193 height 18
type input "[PERSON_NAME]"
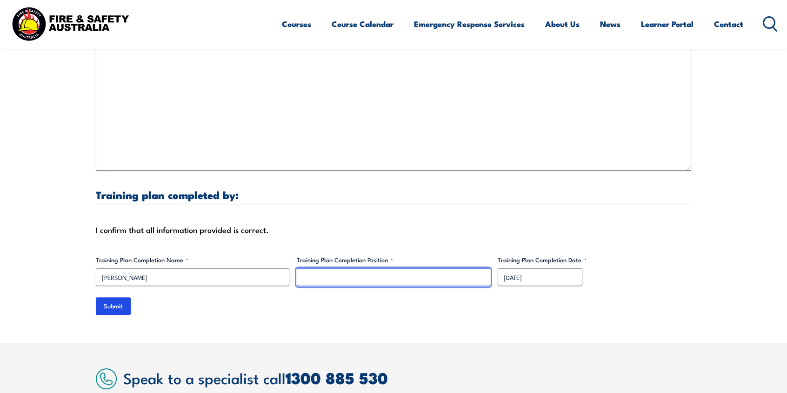
click at [377, 279] on input "Training Plan Completion Position *" at bounding box center [393, 277] width 193 height 18
type input "Specialist Trainer"
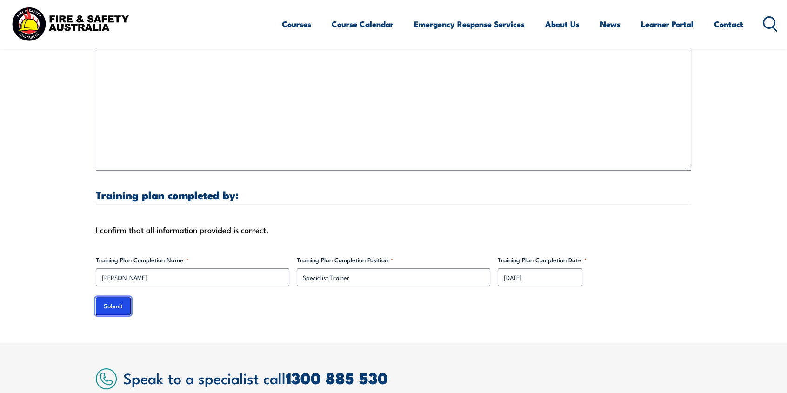
click at [126, 306] on input "Submit" at bounding box center [113, 306] width 35 height 18
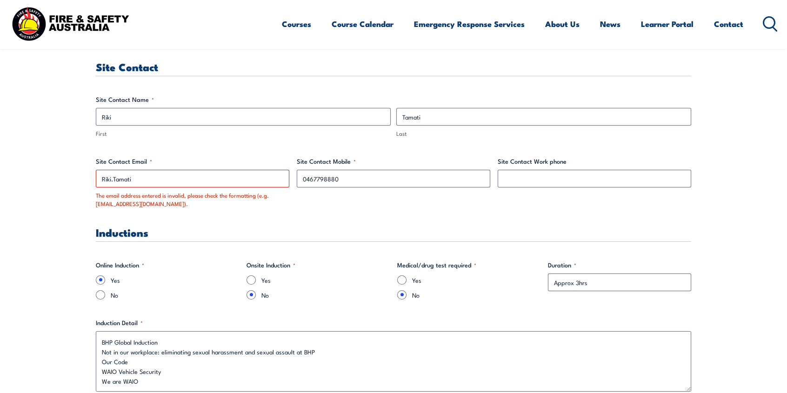
scroll to position [558, 0]
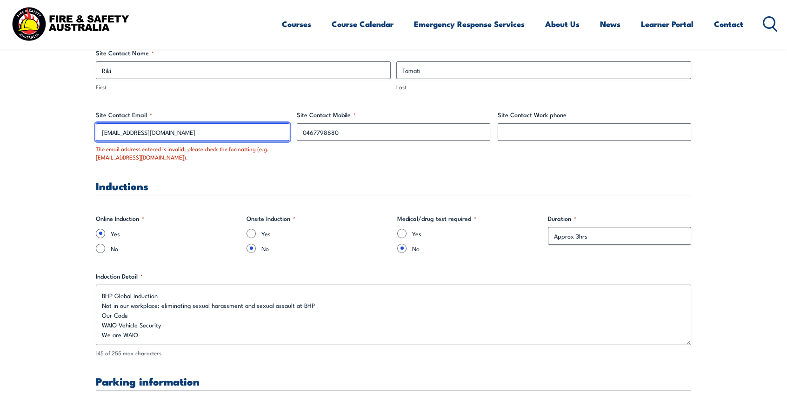
type input "[EMAIL_ADDRESS][DOMAIN_NAME]"
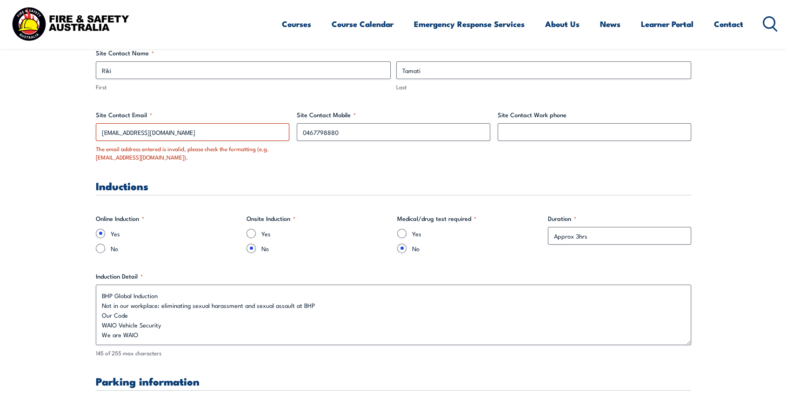
click at [310, 156] on div "Site Contact Mobile * [PHONE_NUMBER]" at bounding box center [393, 136] width 193 height 52
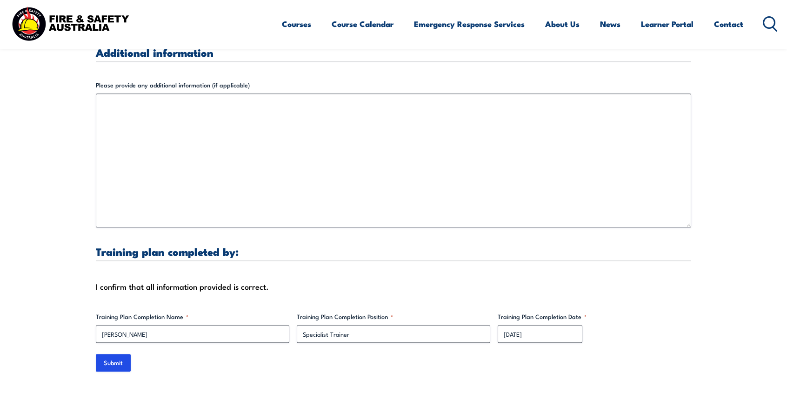
scroll to position [3022, 0]
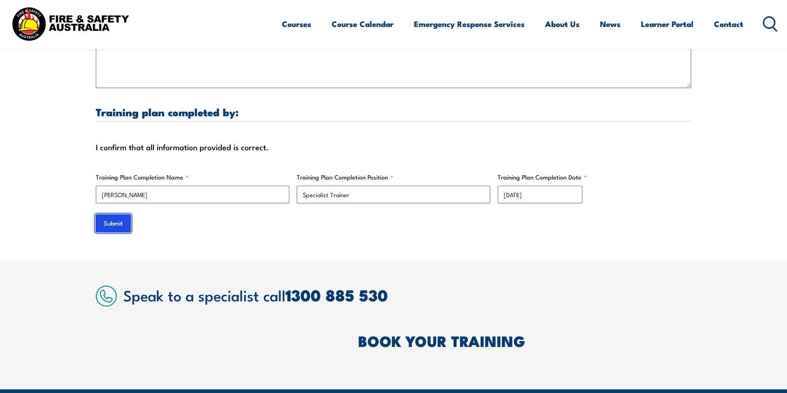
click at [116, 222] on input "Submit" at bounding box center [113, 223] width 35 height 18
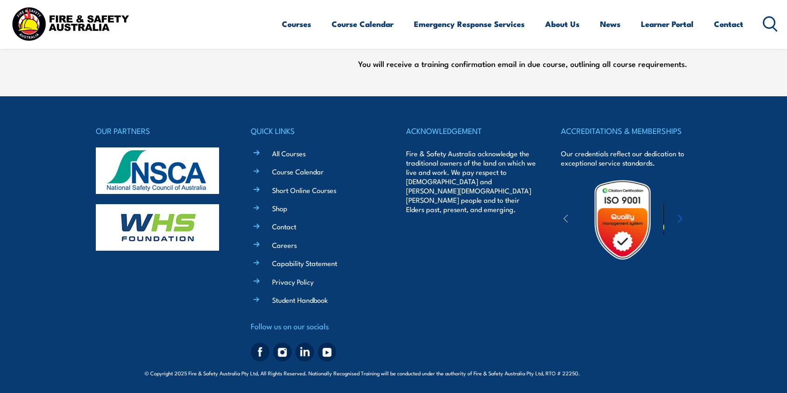
scroll to position [0, 0]
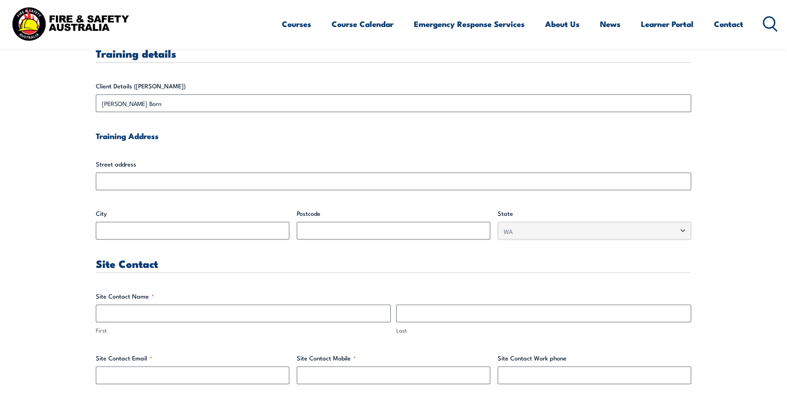
scroll to position [372, 0]
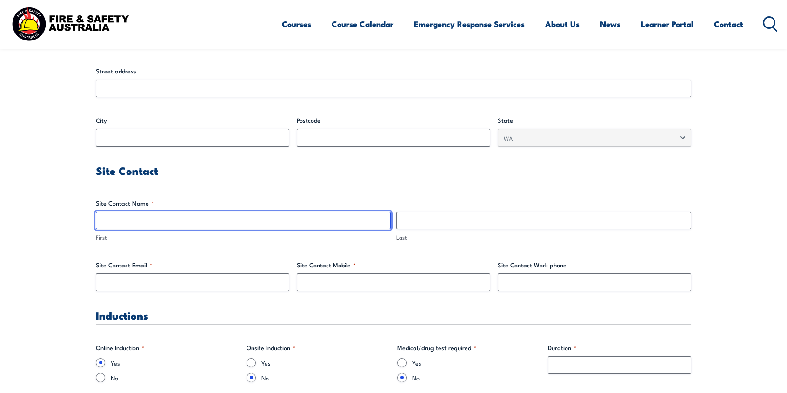
click at [189, 218] on input "First" at bounding box center [243, 221] width 295 height 18
type input "Riki"
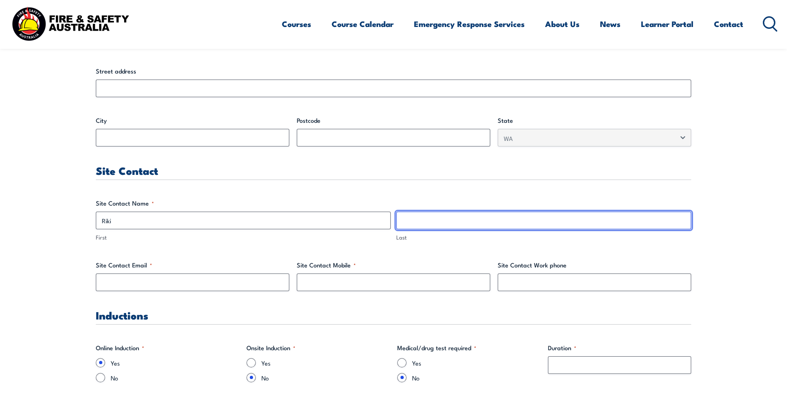
click at [431, 223] on input "Last" at bounding box center [543, 221] width 295 height 18
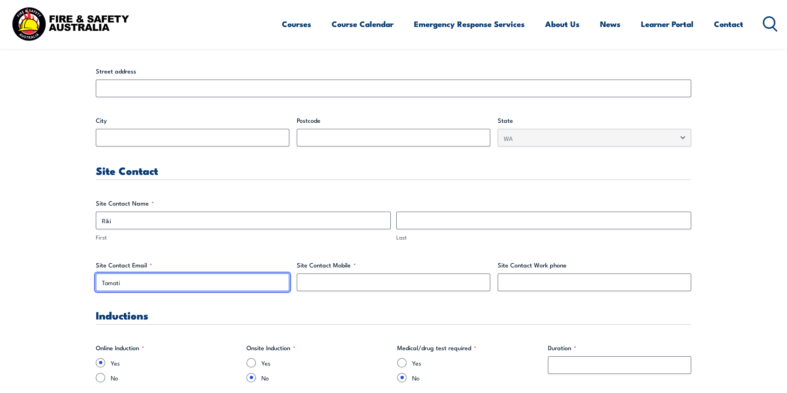
type input "Tamati"
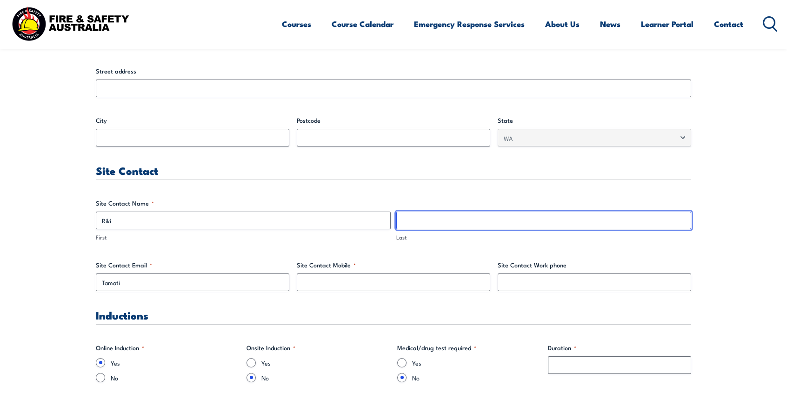
click at [431, 223] on input "Last" at bounding box center [543, 221] width 295 height 18
type input "Tamati"
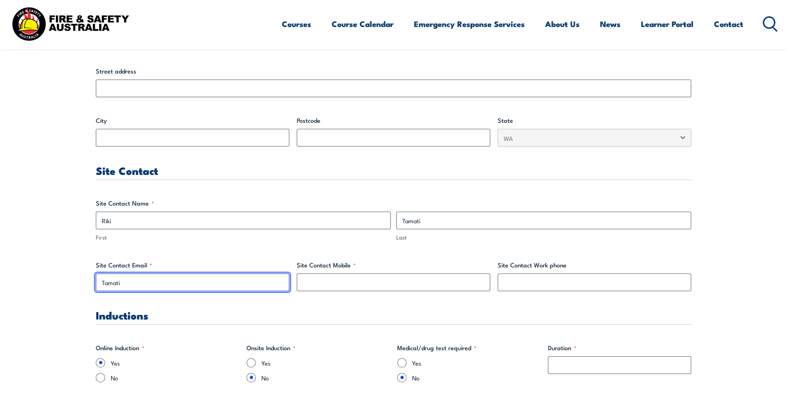
click at [165, 283] on input "Tamati" at bounding box center [192, 282] width 193 height 18
click at [102, 283] on input "Tamati" at bounding box center [192, 282] width 193 height 18
type input "[EMAIL_ADDRESS][DOMAIN_NAME]"
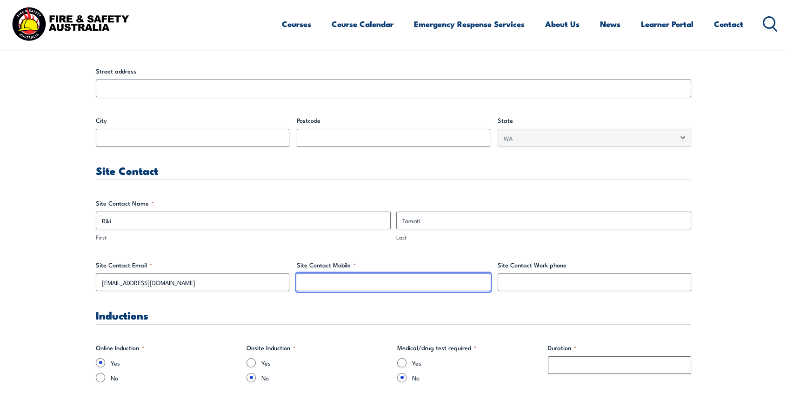
click at [364, 290] on input "Site Contact Mobile *" at bounding box center [393, 282] width 193 height 18
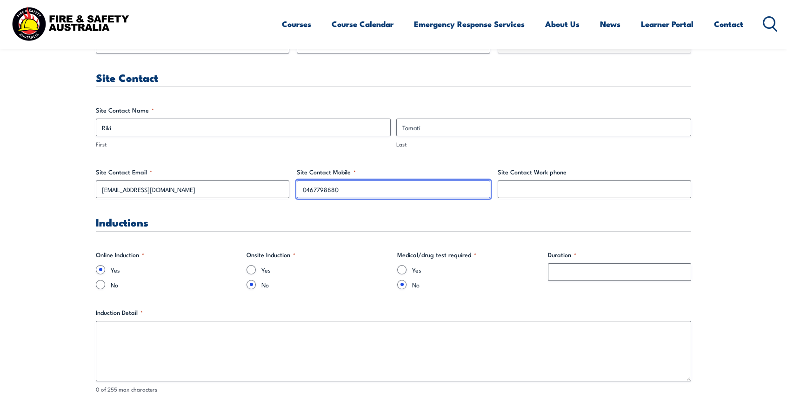
type input "0467798880"
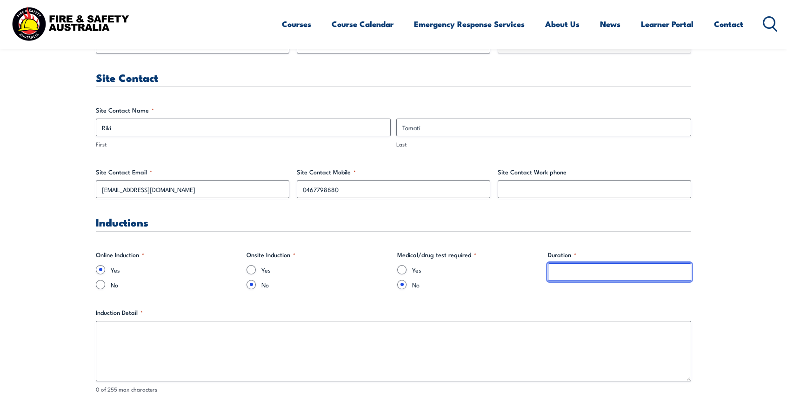
click at [587, 275] on input "Duration *" at bounding box center [619, 272] width 143 height 18
type input "Approx 3 hrs"
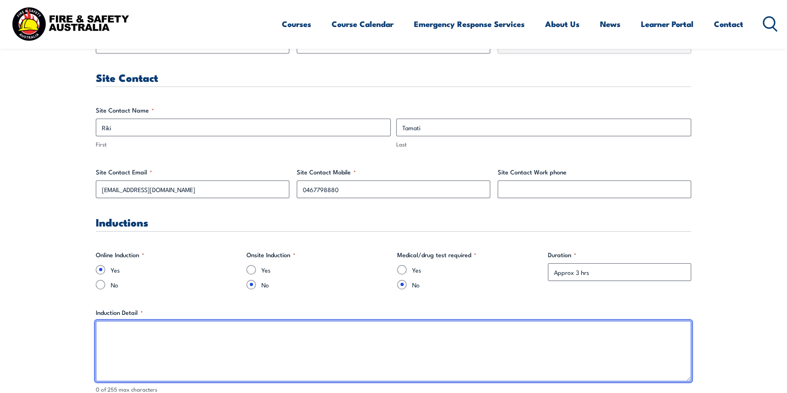
click at [198, 352] on textarea "Induction Detail *" at bounding box center [393, 351] width 595 height 60
paste textarea "BHP Global Induction Not in our workplace: eliminating sexual harassment and se…"
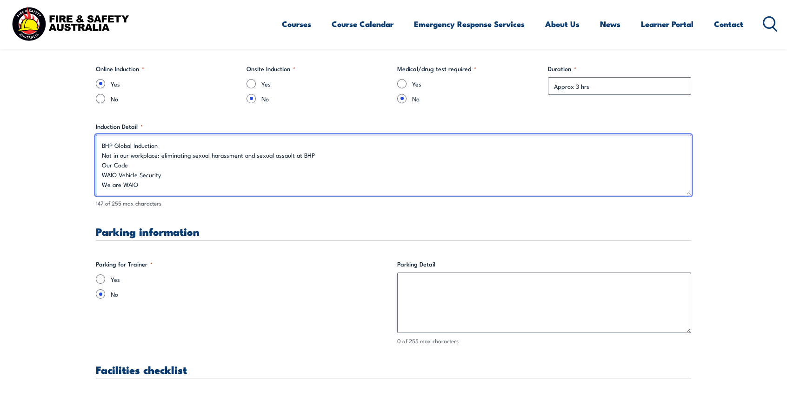
scroll to position [697, 0]
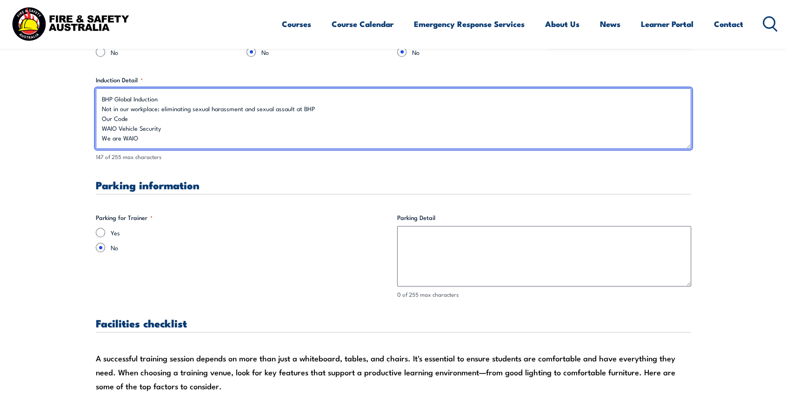
type textarea "BHP Global Induction Not in our workplace: eliminating sexual harassment and se…"
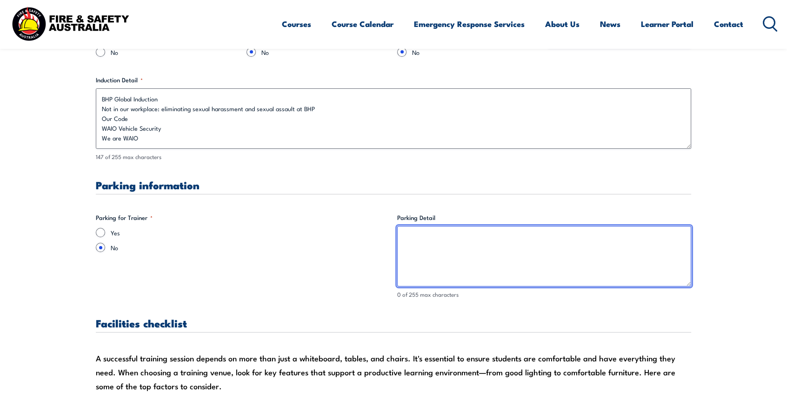
click at [466, 240] on textarea "Parking Detail" at bounding box center [544, 256] width 294 height 60
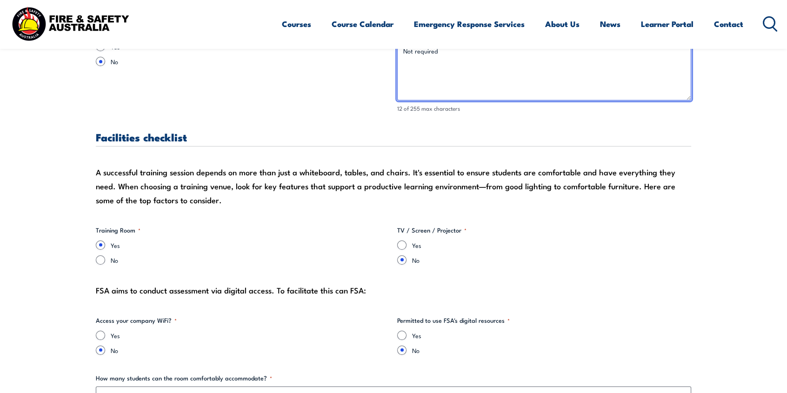
type textarea "Not required"
click at [402, 247] on input "Yes" at bounding box center [401, 244] width 9 height 9
radio input "true"
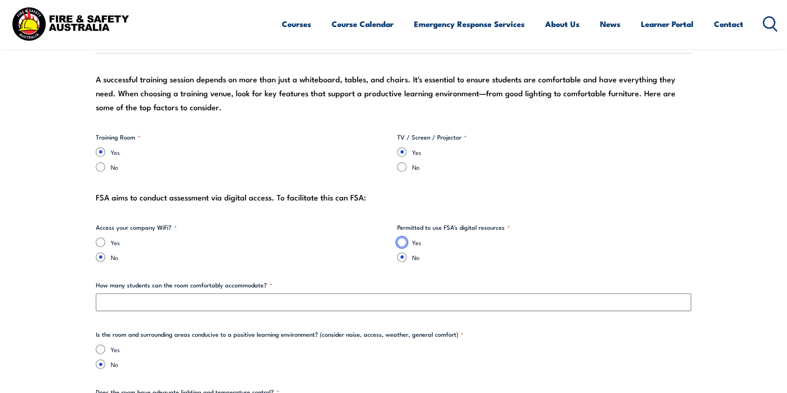
click at [402, 241] on input "Yes" at bounding box center [401, 242] width 9 height 9
radio input "true"
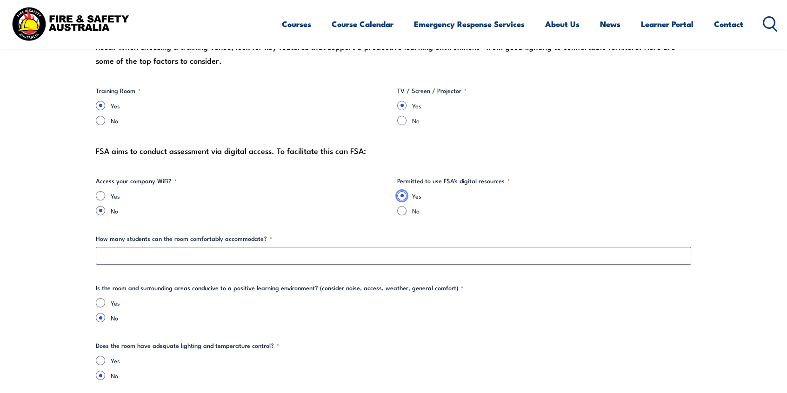
scroll to position [1069, 0]
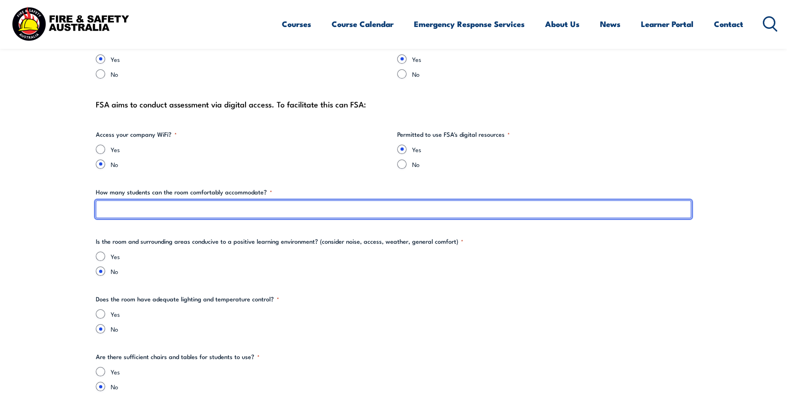
click at [246, 202] on input "How many students can the room comfortably accommodate? *" at bounding box center [393, 209] width 595 height 18
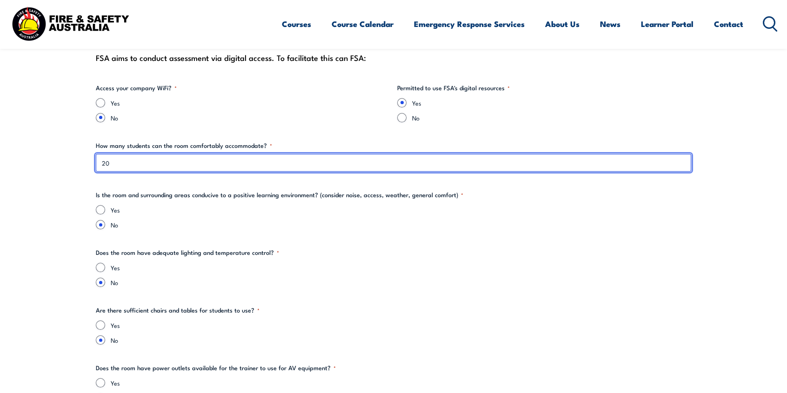
scroll to position [1162, 0]
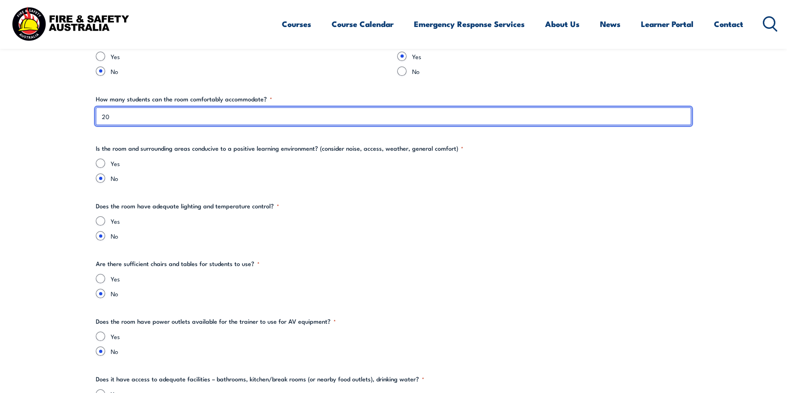
type input "20"
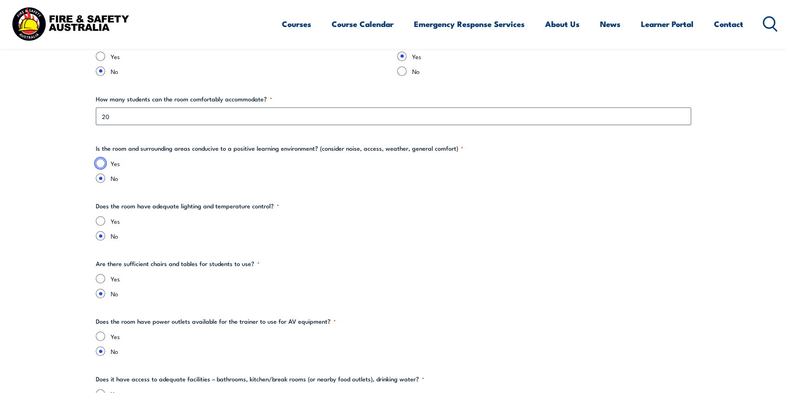
click at [102, 165] on input "Yes" at bounding box center [100, 163] width 9 height 9
radio input "true"
click at [98, 219] on input "Yes" at bounding box center [100, 220] width 9 height 9
radio input "true"
click at [97, 274] on div "Yes" at bounding box center [393, 278] width 595 height 9
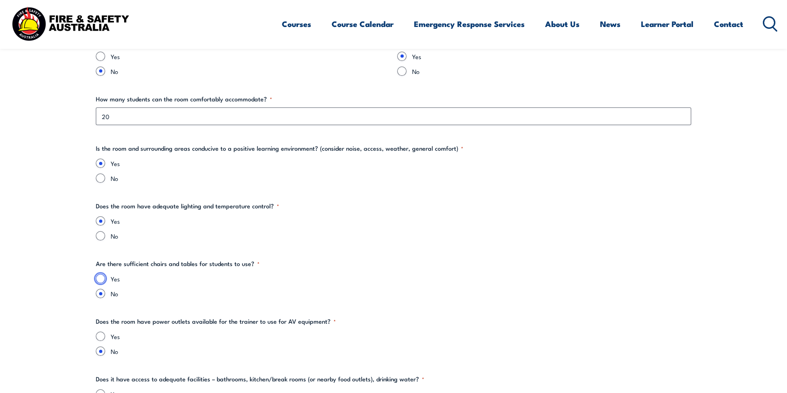
click at [101, 279] on input "Yes" at bounding box center [100, 278] width 9 height 9
radio input "true"
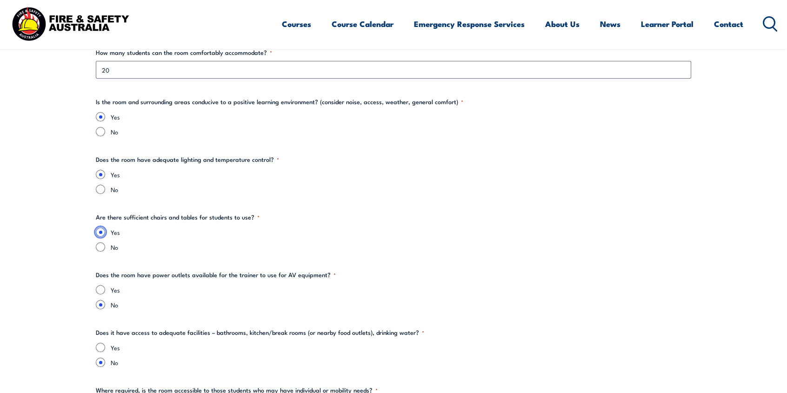
scroll to position [1255, 0]
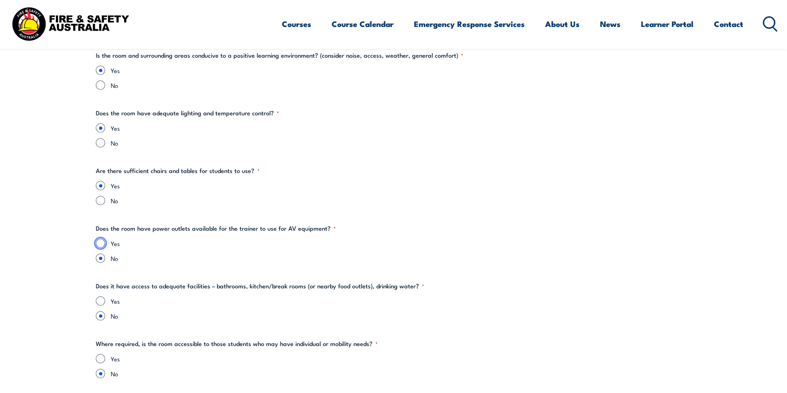
click at [98, 240] on input "Yes" at bounding box center [100, 243] width 9 height 9
radio input "true"
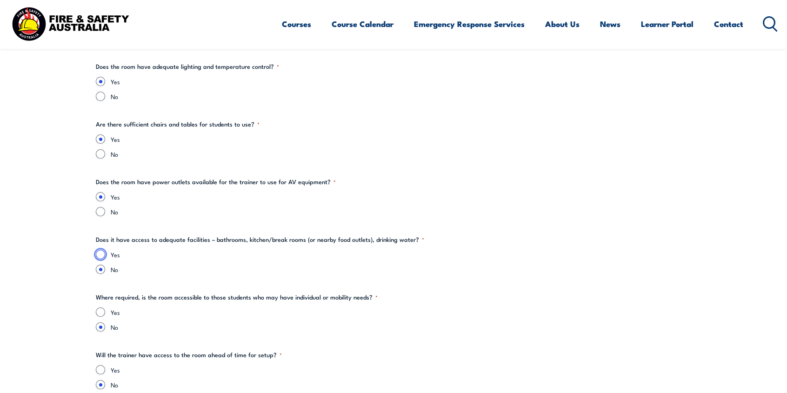
click at [101, 254] on input "Yes" at bounding box center [100, 254] width 9 height 9
radio input "true"
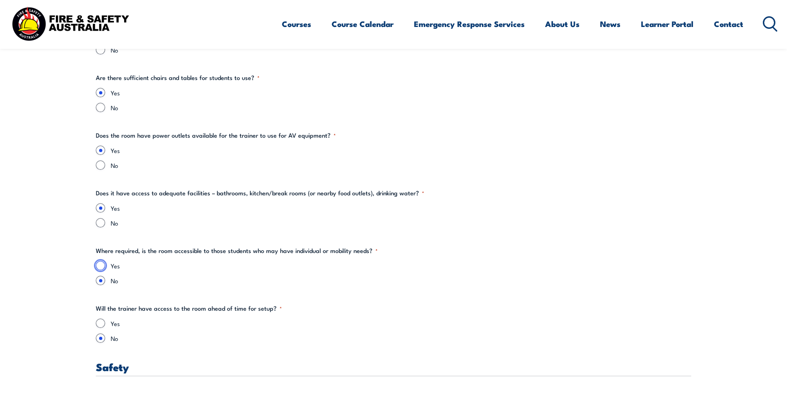
click at [101, 264] on input "Yes" at bounding box center [100, 265] width 9 height 9
radio input "true"
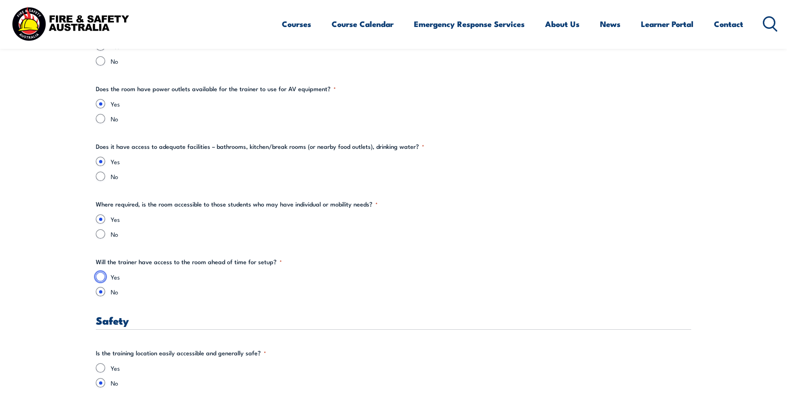
click at [101, 272] on input "Yes" at bounding box center [100, 276] width 9 height 9
radio input "true"
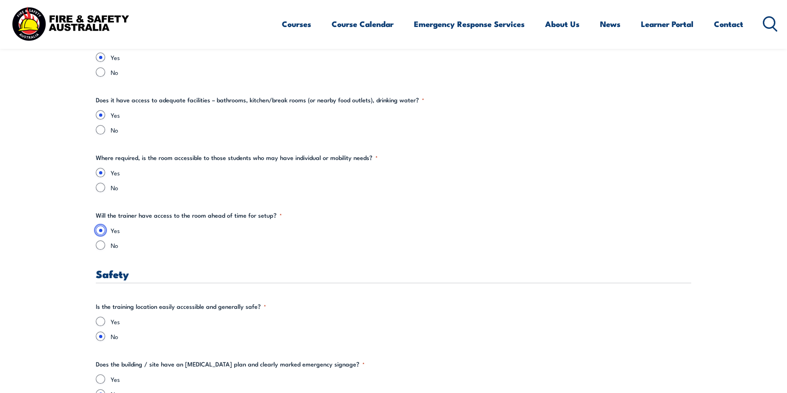
scroll to position [1488, 0]
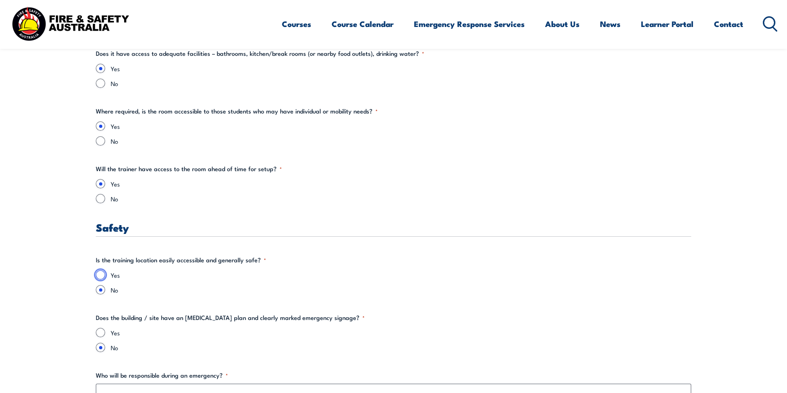
click at [105, 273] on input "Yes" at bounding box center [100, 274] width 9 height 9
radio input "true"
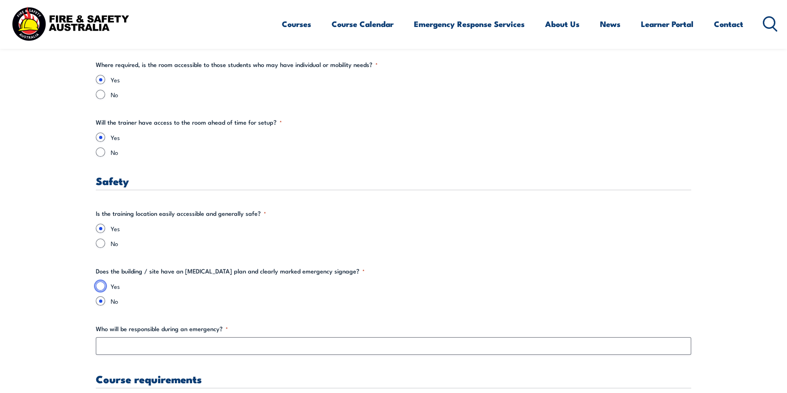
click at [104, 283] on input "Yes" at bounding box center [100, 285] width 9 height 9
radio input "true"
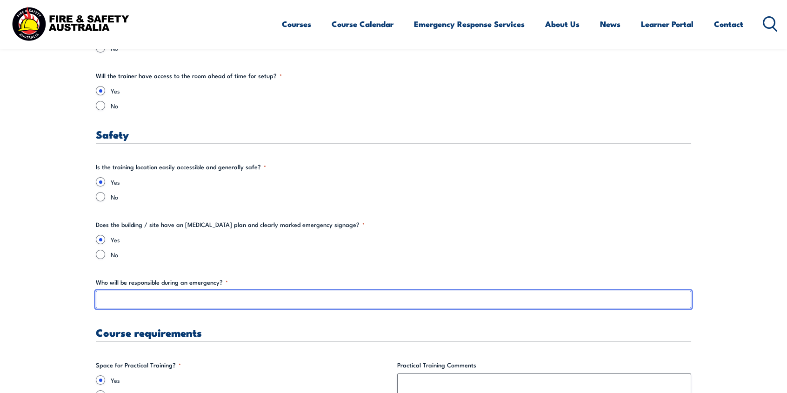
click at [122, 293] on input "Who will be responsible during an emergency? *" at bounding box center [393, 300] width 595 height 18
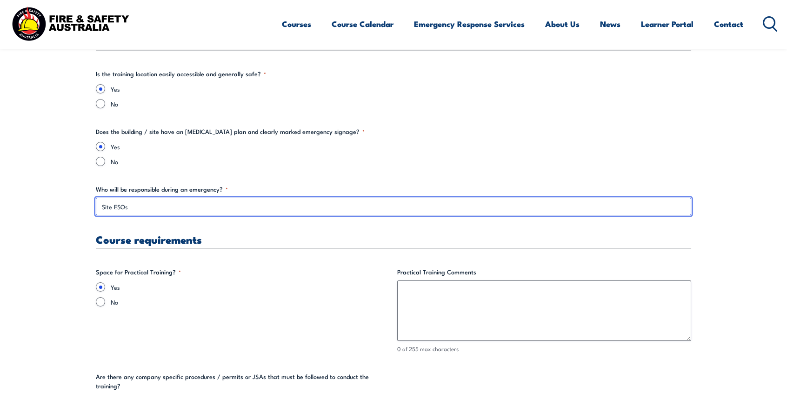
type input "Site ESOs"
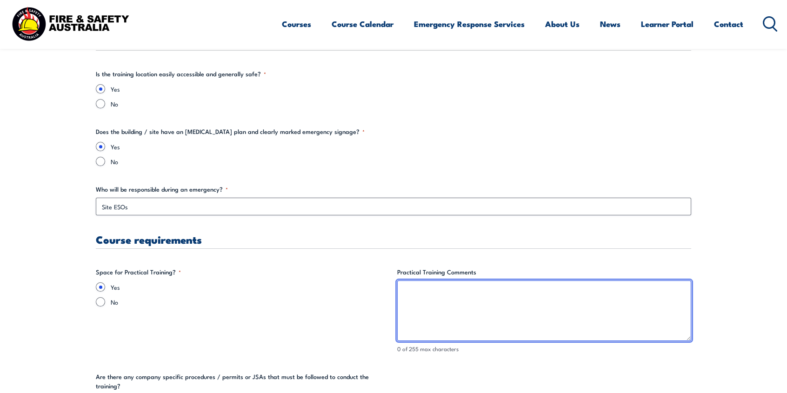
click at [457, 300] on textarea "Practical Training Comments" at bounding box center [544, 310] width 294 height 60
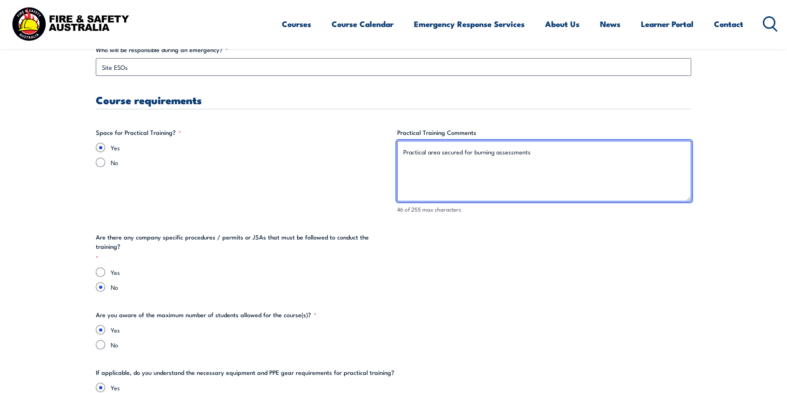
scroll to position [1906, 0]
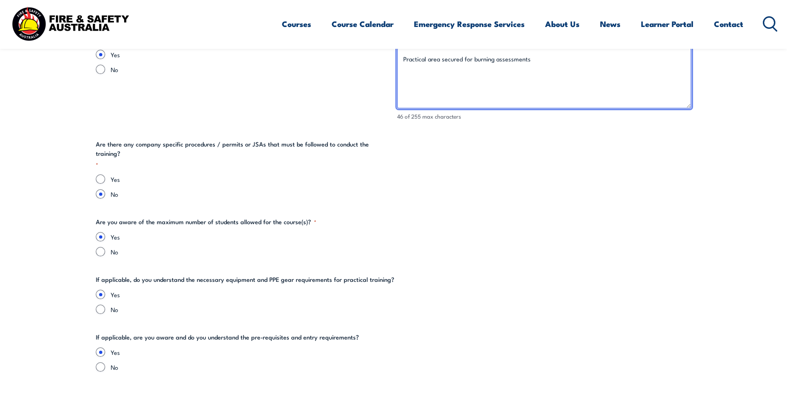
type textarea "Practical area secured for burning assessments"
click at [102, 174] on input "Yes" at bounding box center [100, 178] width 9 height 9
radio input "true"
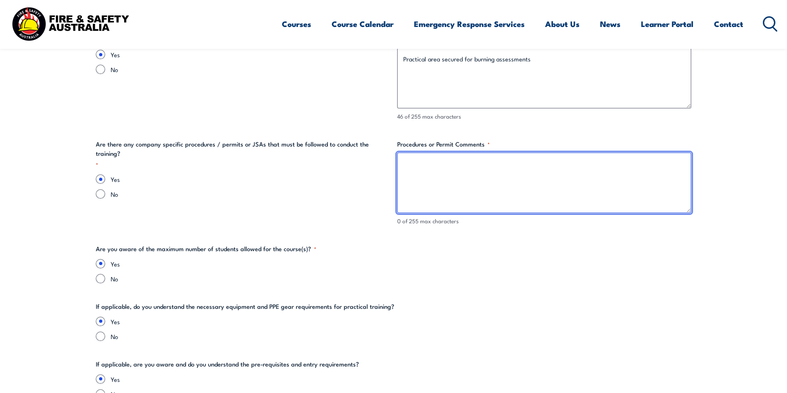
click at [429, 183] on textarea "Procedures or Permit Comments *" at bounding box center [544, 183] width 294 height 60
paste textarea "PEHAR Risk Assessment [PERSON_NAME] (to be completed on day) Burn Permits (issu…"
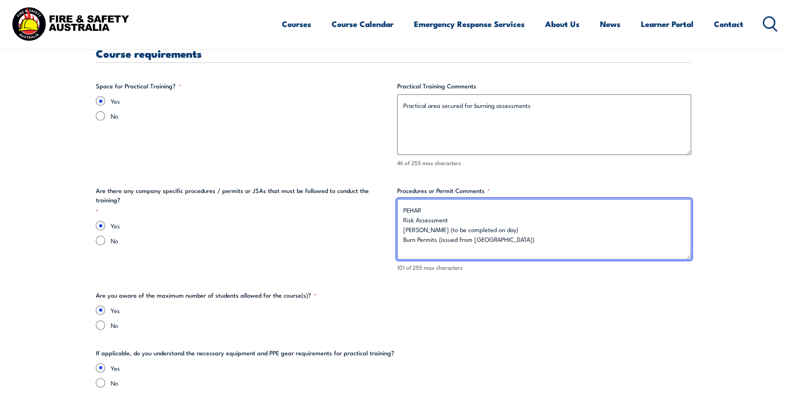
type textarea "PEHAR Risk Assessment [PERSON_NAME] (to be completed on day) Burn Permits (issu…"
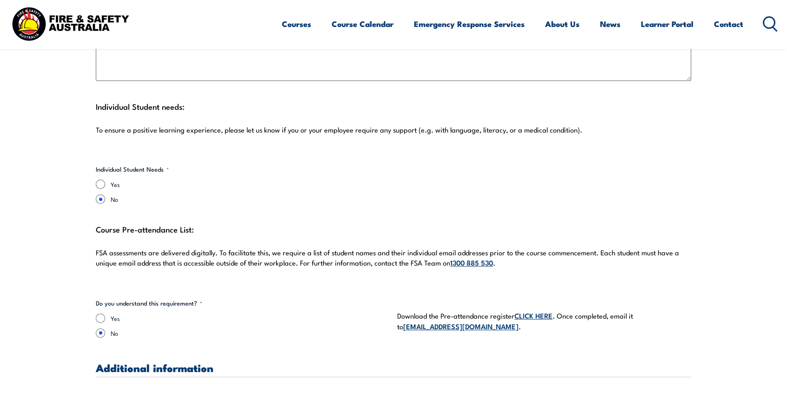
scroll to position [2557, 0]
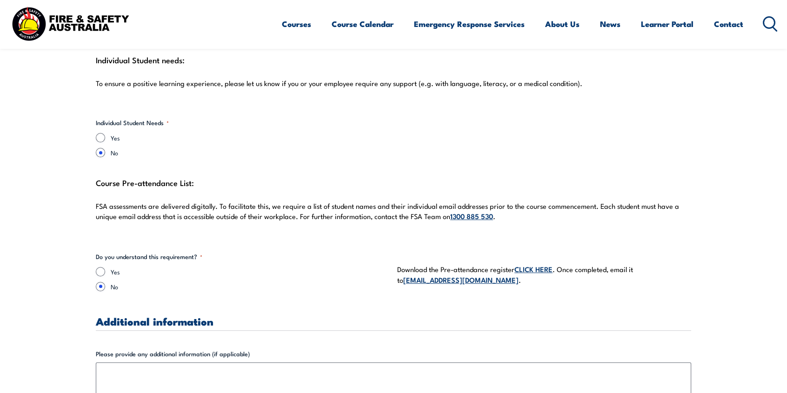
click at [103, 275] on div "Yes" at bounding box center [243, 271] width 294 height 9
click at [103, 272] on input "Yes" at bounding box center [100, 271] width 9 height 9
radio input "true"
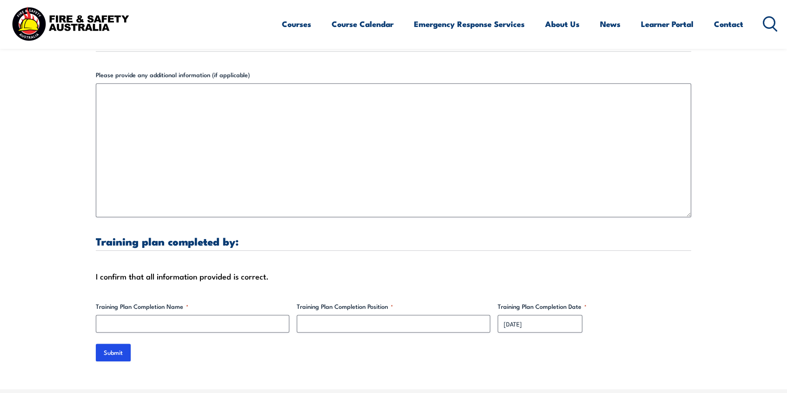
scroll to position [2883, 0]
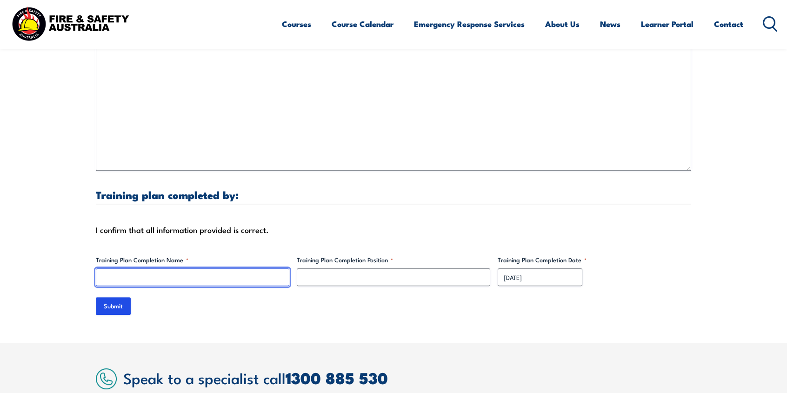
click at [180, 279] on input "Training Plan Completion Name *" at bounding box center [192, 277] width 193 height 18
type input "[PERSON_NAME]"
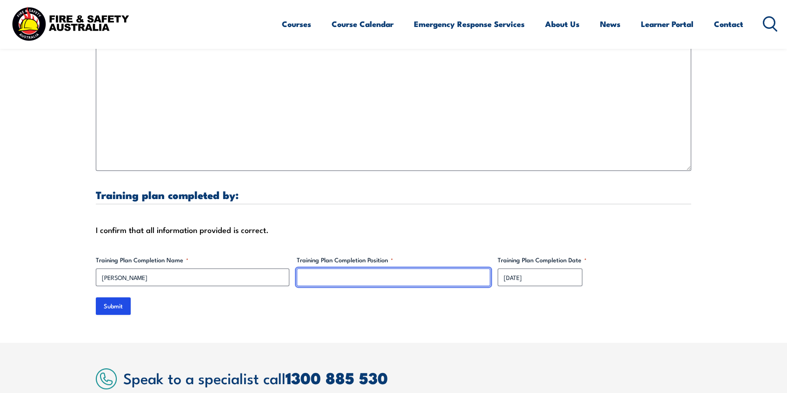
click at [308, 281] on input "Training Plan Completion Position *" at bounding box center [393, 277] width 193 height 18
type input "Specialist Trainer"
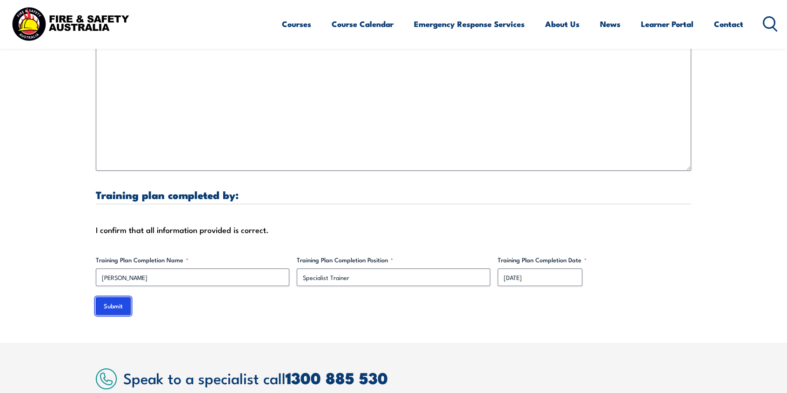
click at [126, 307] on input "Submit" at bounding box center [113, 306] width 35 height 18
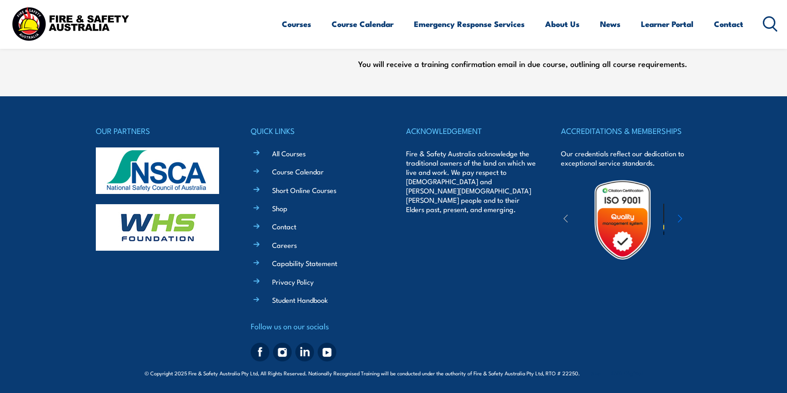
scroll to position [0, 0]
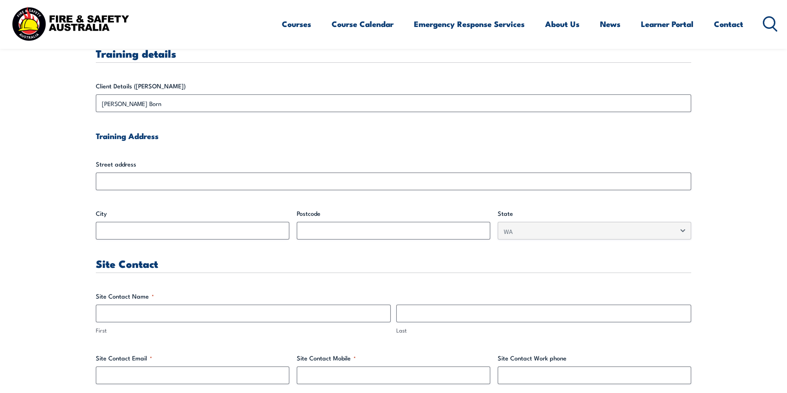
scroll to position [372, 0]
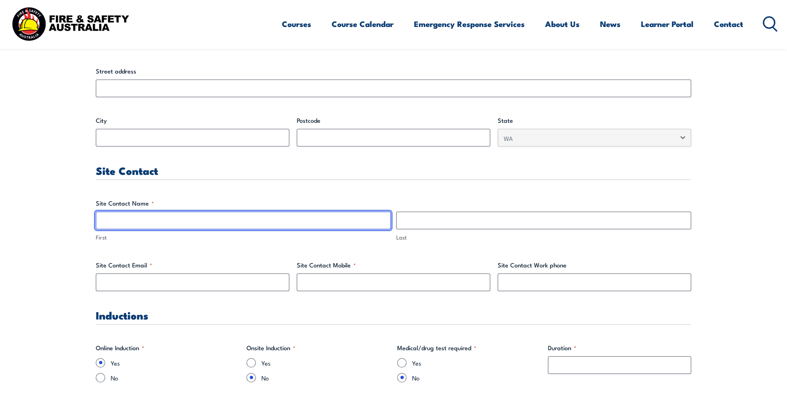
click at [249, 220] on input "First" at bounding box center [243, 221] width 295 height 18
type input "Riki"
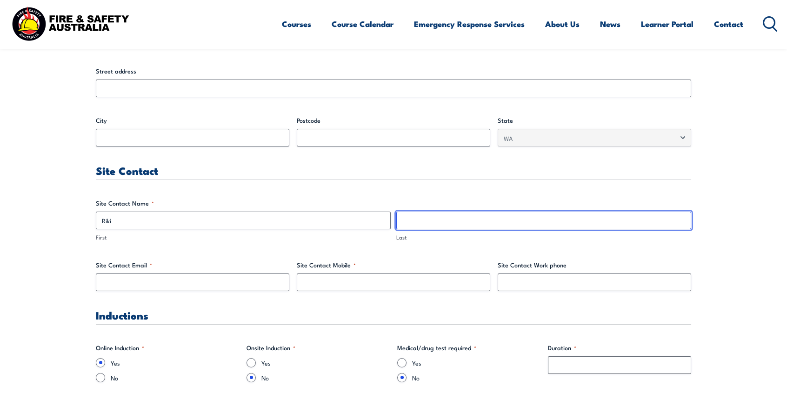
click at [431, 224] on input "Last" at bounding box center [543, 221] width 295 height 18
type input "Tamati"
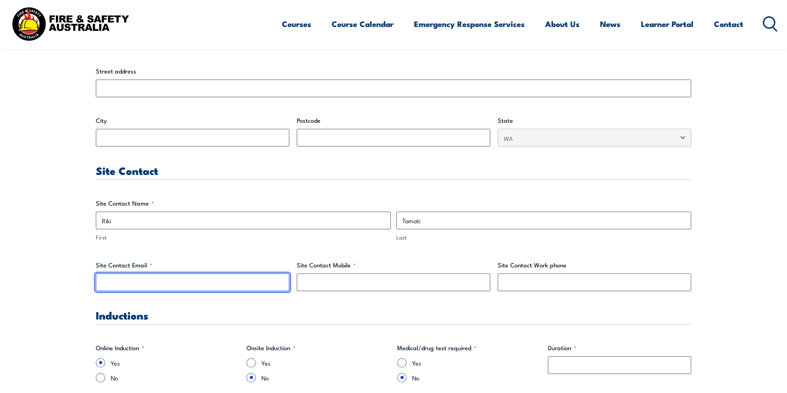
click at [235, 287] on input "Site Contact Email *" at bounding box center [192, 282] width 193 height 18
type input "[EMAIL_ADDRESS][DOMAIN_NAME]"
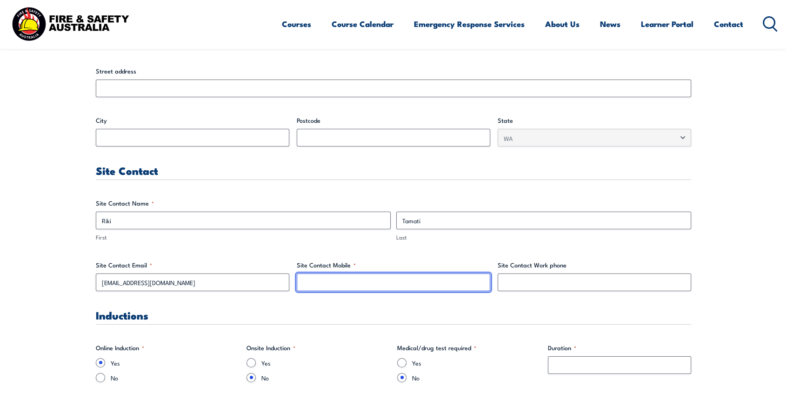
click at [311, 281] on input "Site Contact Mobile *" at bounding box center [393, 282] width 193 height 18
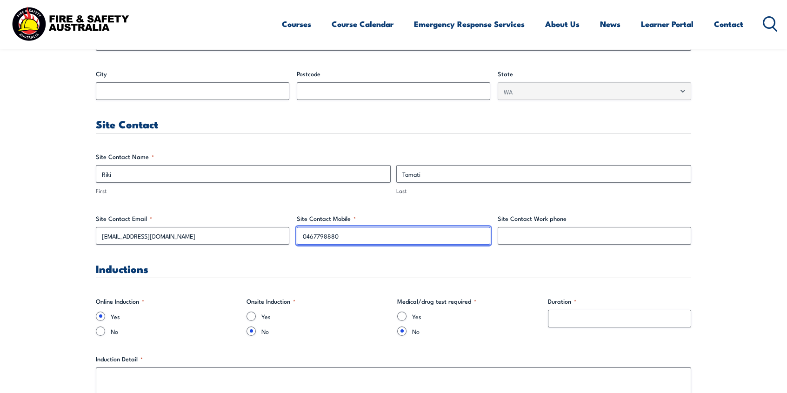
scroll to position [465, 0]
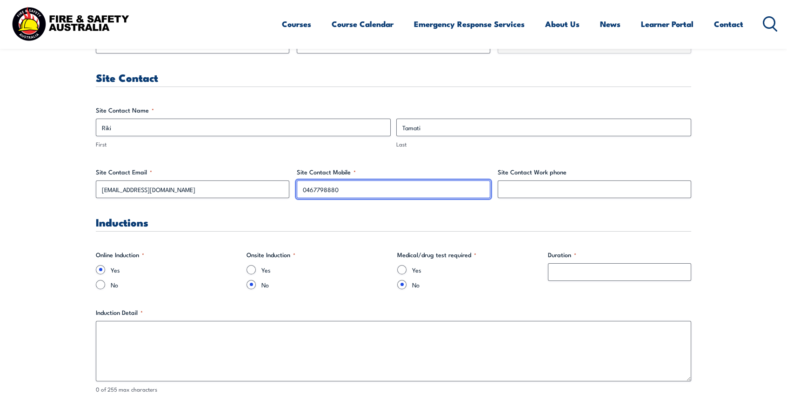
type input "0467798880"
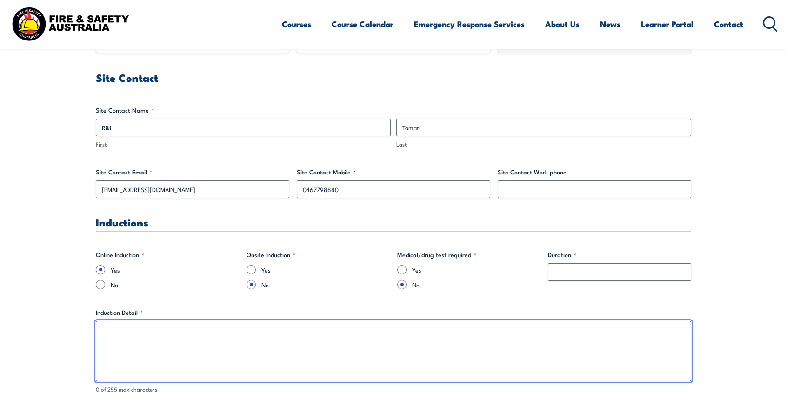
click at [314, 339] on textarea "Induction Detail *" at bounding box center [393, 351] width 595 height 60
paste textarea "BHP Global Induction Not in our workplace: eliminating sexual harassment and se…"
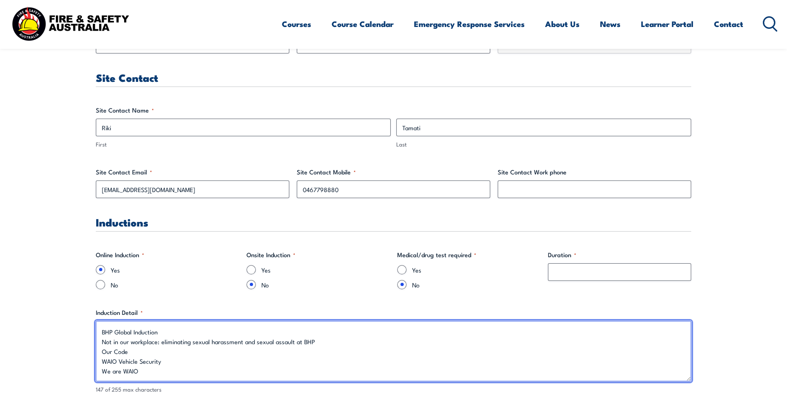
scroll to position [4, 0]
type textarea "BHP Global Induction Not in our workplace: eliminating sexual harassment and se…"
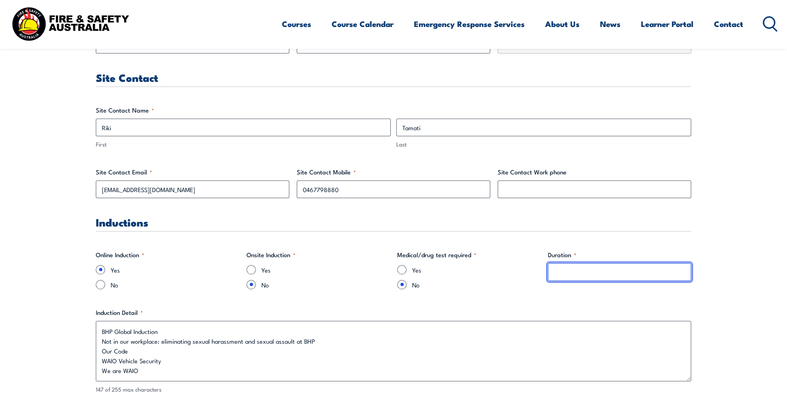
click at [613, 274] on input "Duration *" at bounding box center [619, 272] width 143 height 18
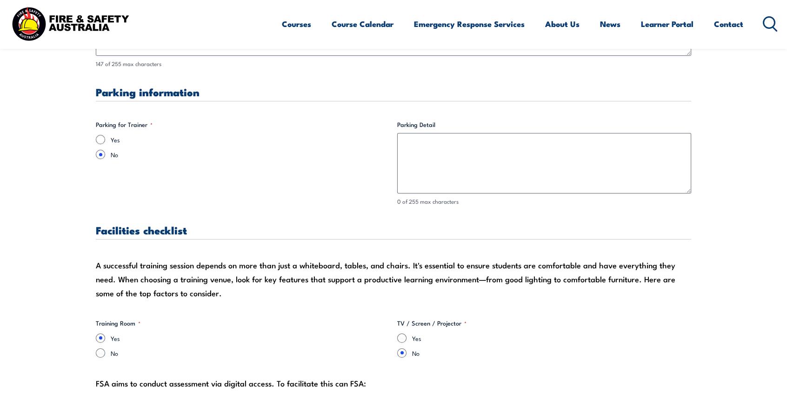
scroll to position [837, 0]
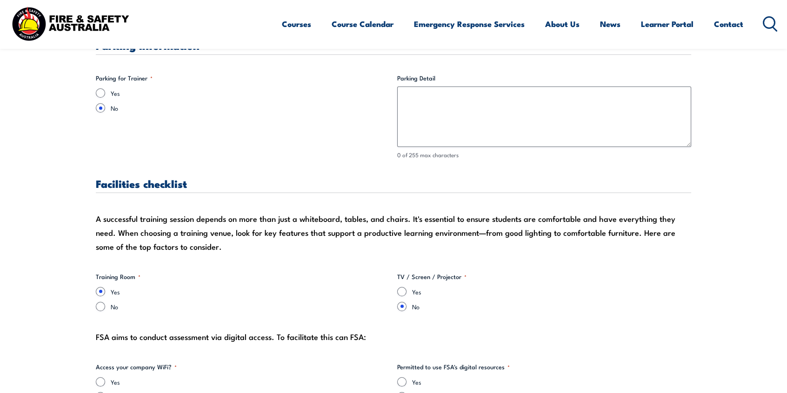
type input "Approx 3 hrs"
click at [400, 291] on input "Yes" at bounding box center [401, 291] width 9 height 9
radio input "true"
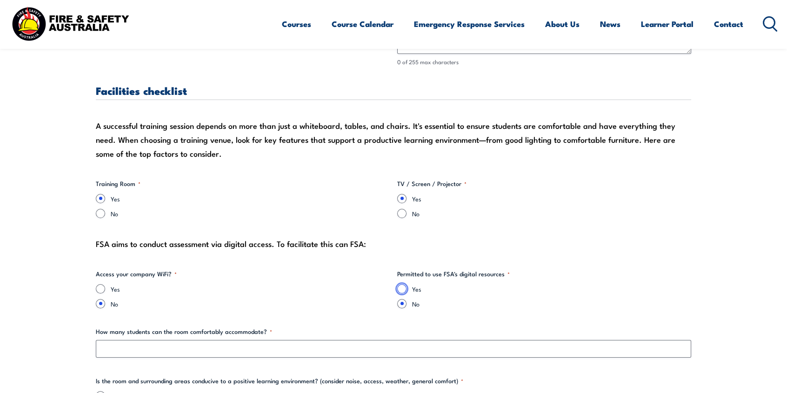
click at [404, 287] on input "Yes" at bounding box center [401, 288] width 9 height 9
radio input "true"
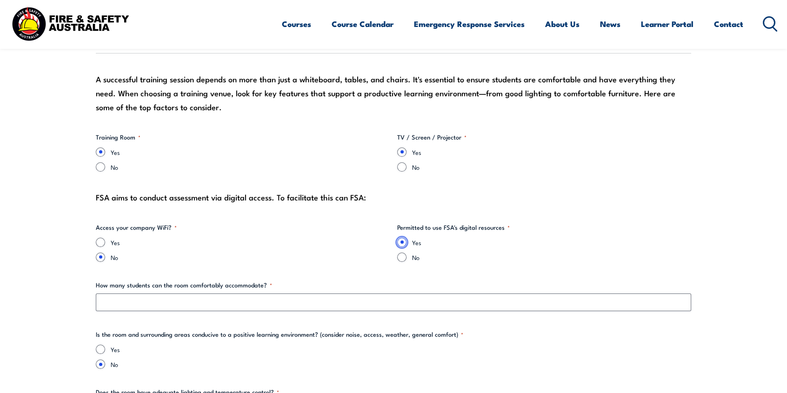
scroll to position [1023, 0]
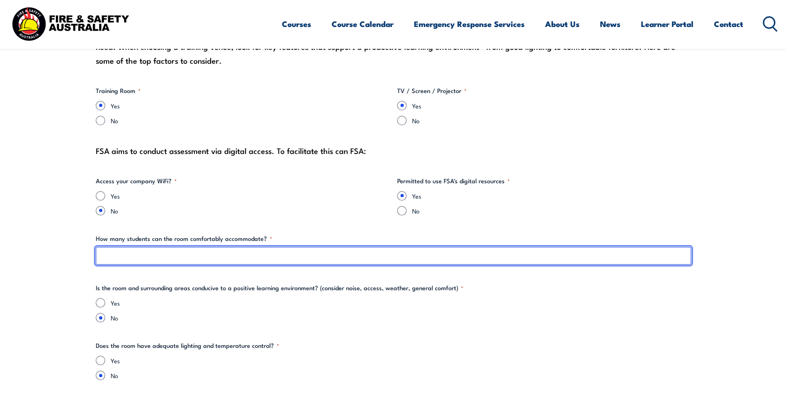
click at [116, 259] on input "How many students can the room comfortably accommodate? *" at bounding box center [393, 256] width 595 height 18
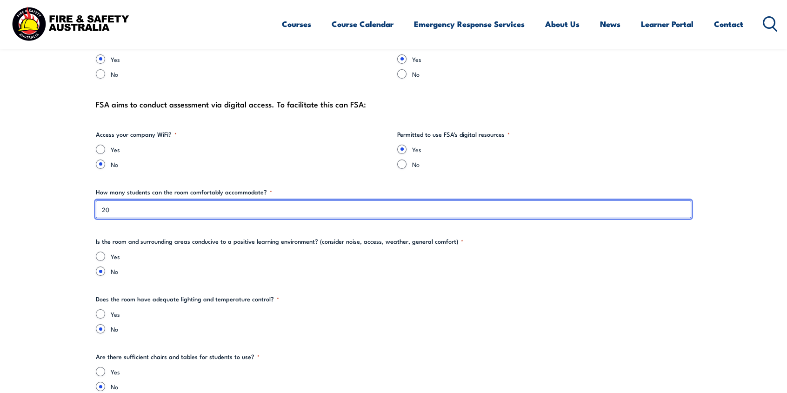
scroll to position [1116, 0]
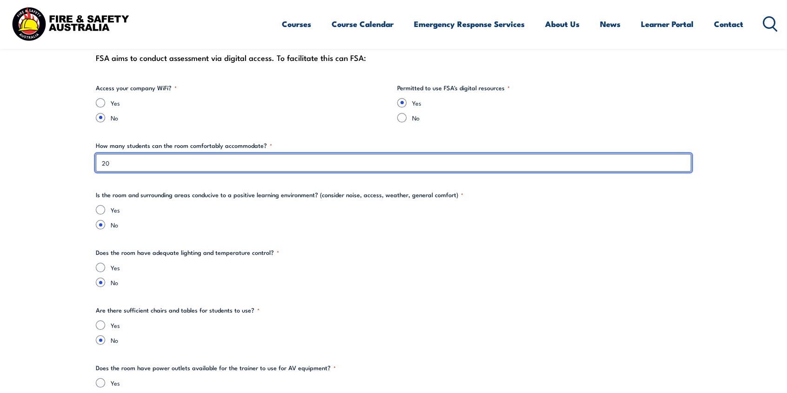
type input "20"
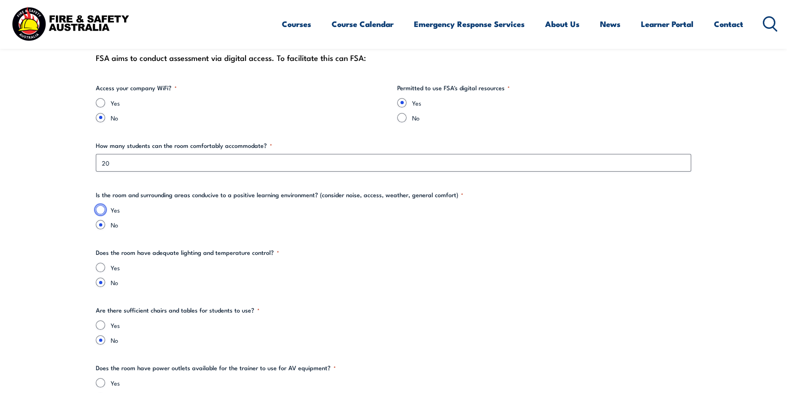
click at [100, 206] on input "Yes" at bounding box center [100, 209] width 9 height 9
radio input "true"
click at [103, 265] on input "Yes" at bounding box center [100, 267] width 9 height 9
radio input "true"
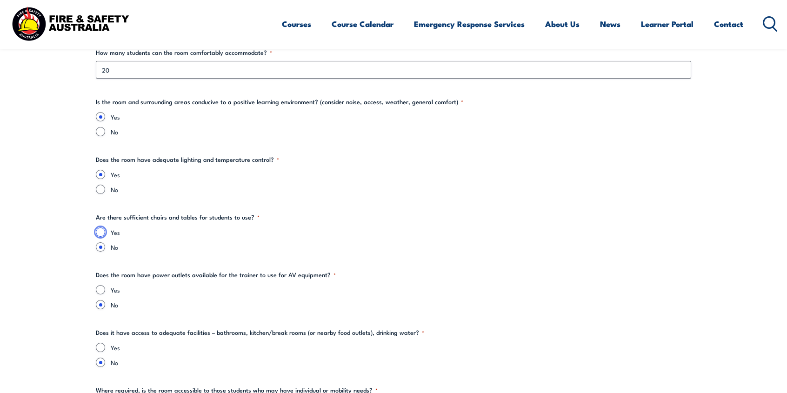
click at [103, 229] on input "Yes" at bounding box center [100, 231] width 9 height 9
radio input "true"
click at [101, 288] on input "Yes" at bounding box center [100, 289] width 9 height 9
radio input "true"
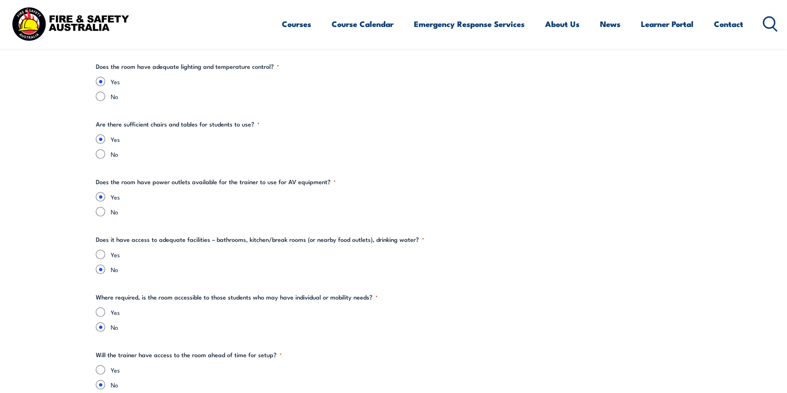
click at [105, 255] on div "Yes" at bounding box center [393, 254] width 595 height 9
click at [103, 255] on input "Yes" at bounding box center [100, 254] width 9 height 9
radio input "true"
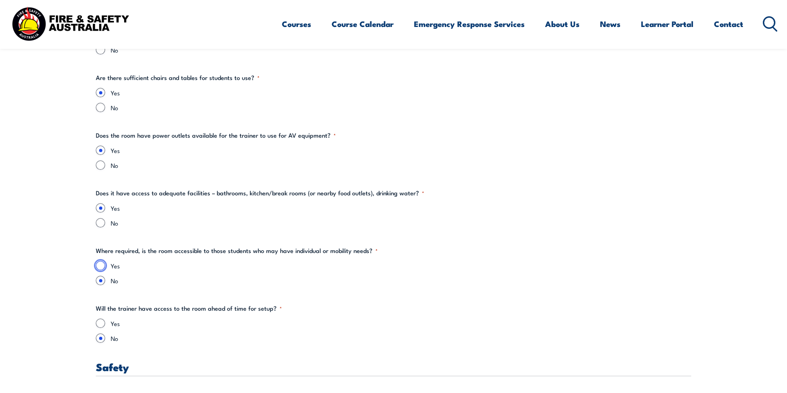
click at [103, 264] on input "Yes" at bounding box center [100, 265] width 9 height 9
radio input "true"
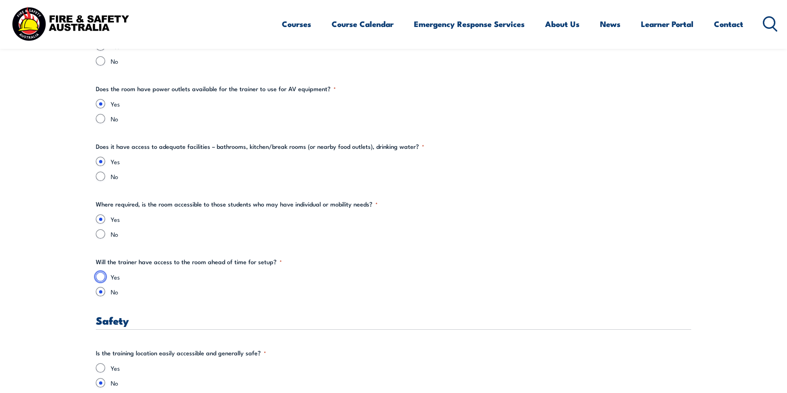
click at [103, 272] on input "Yes" at bounding box center [100, 276] width 9 height 9
radio input "true"
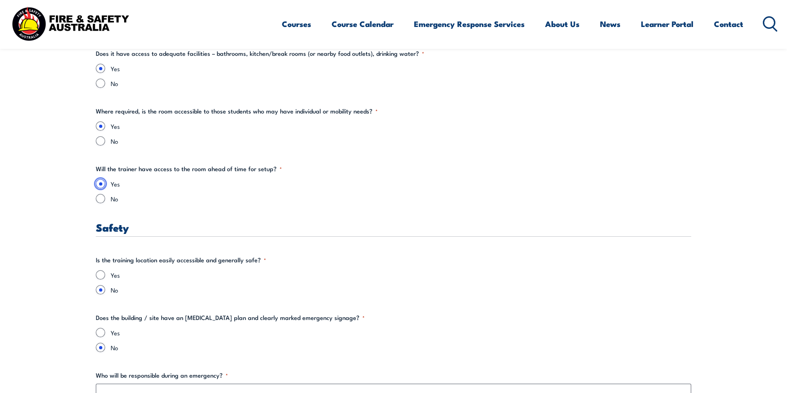
scroll to position [1534, 0]
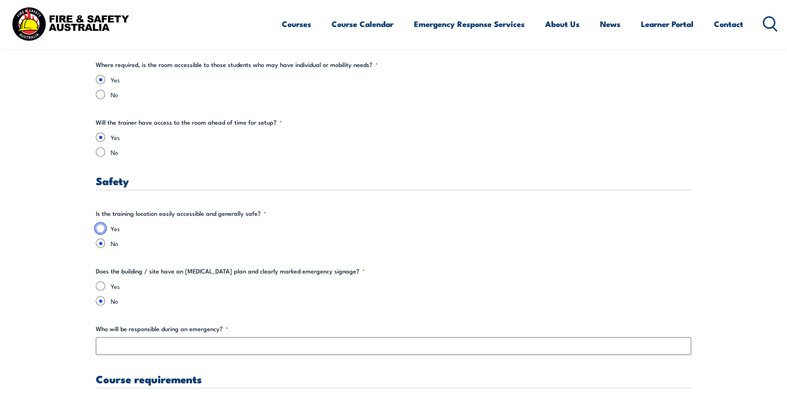
click at [100, 225] on input "Yes" at bounding box center [100, 228] width 9 height 9
radio input "true"
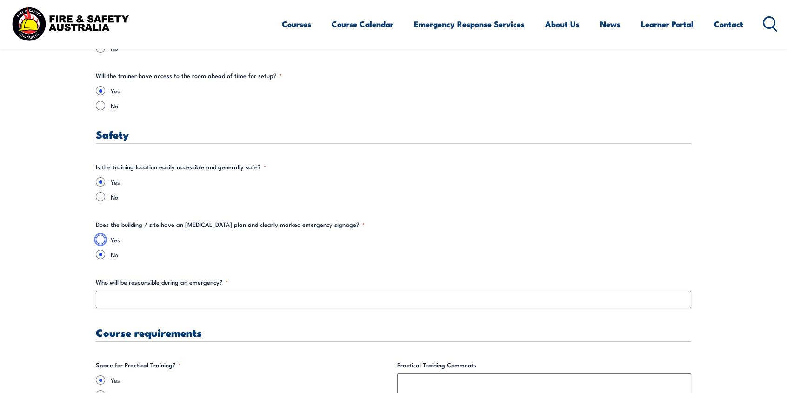
click at [100, 240] on input "Yes" at bounding box center [100, 239] width 9 height 9
radio input "true"
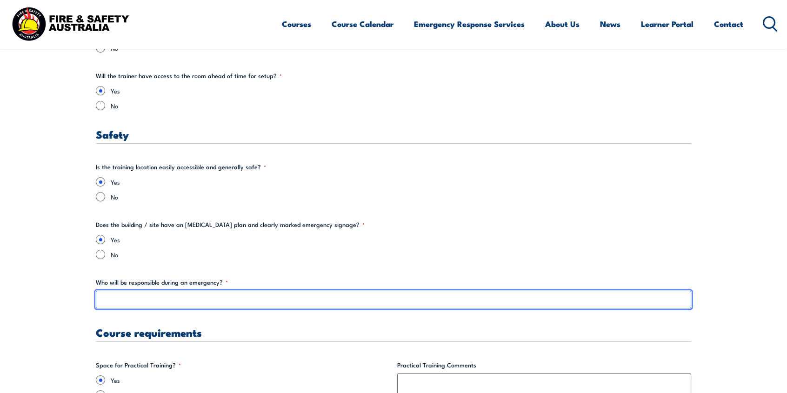
click at [109, 302] on input "Who will be responsible during an emergency? *" at bounding box center [393, 300] width 595 height 18
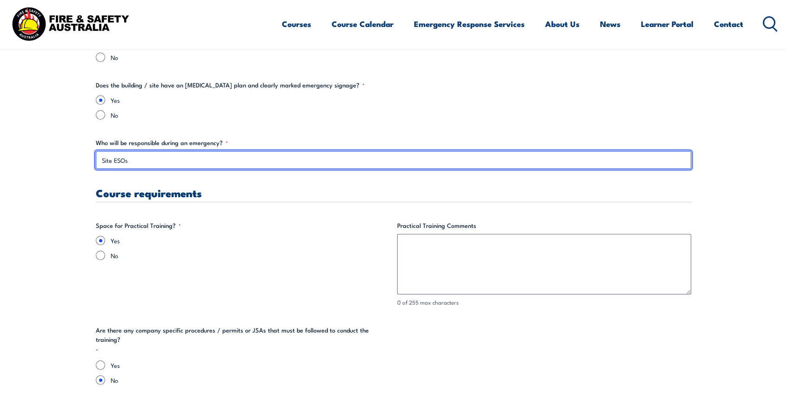
type input "Site ESOs"
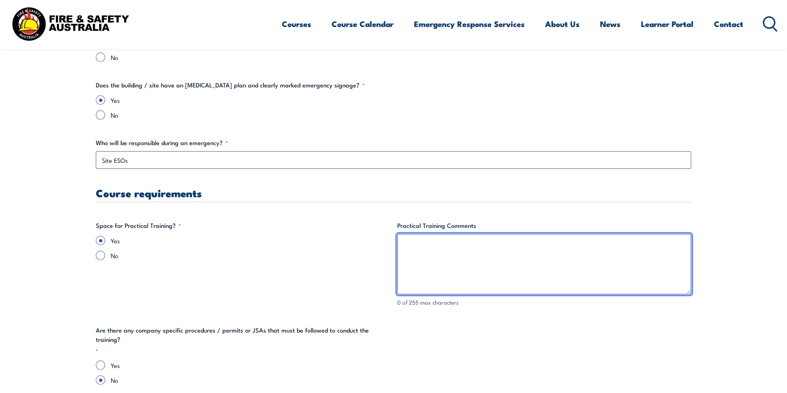
click at [415, 249] on textarea "Practical Training Comments" at bounding box center [544, 264] width 294 height 60
paste textarea "Area has been secured for practical and site permits and risk assessment are in…"
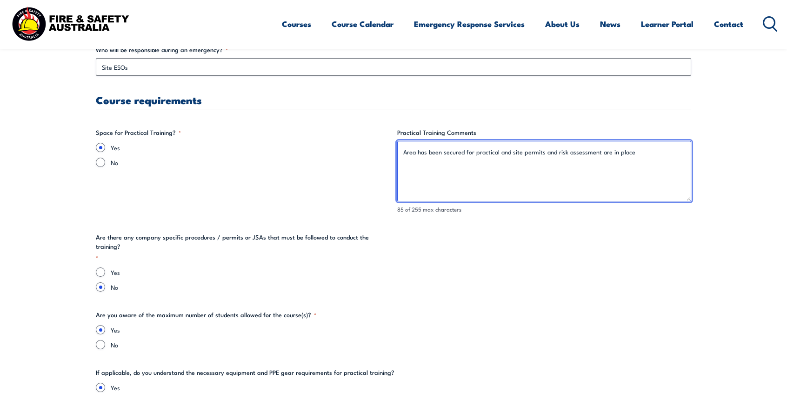
type textarea "Area has been secured for practical and site permits and risk assessment are in…"
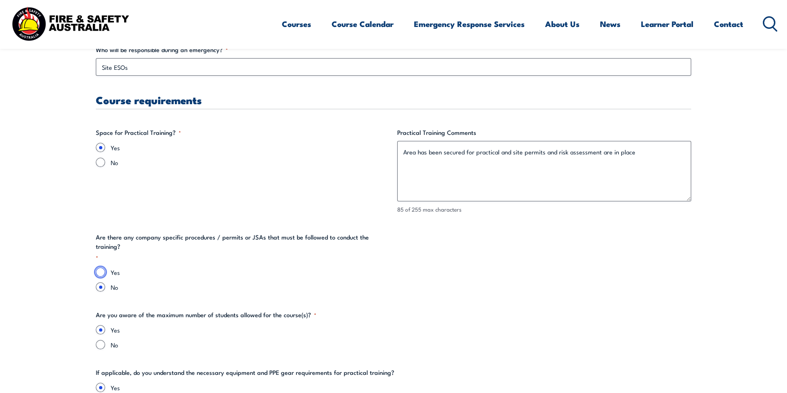
click at [100, 267] on input "Yes" at bounding box center [100, 271] width 9 height 9
radio input "true"
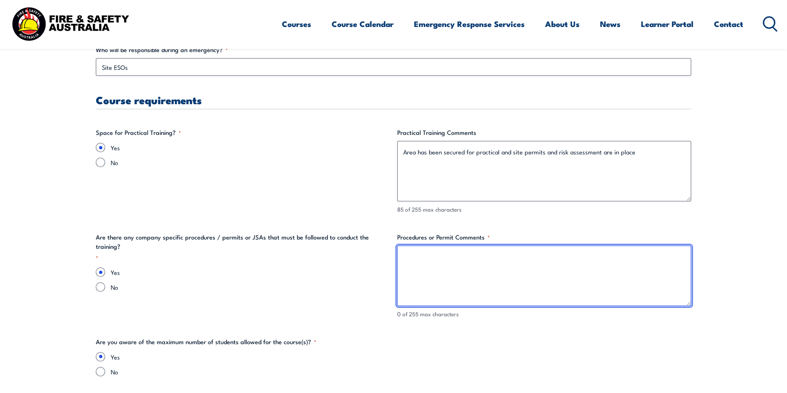
click at [447, 272] on textarea "Procedures or Permit Comments *" at bounding box center [544, 275] width 294 height 60
paste textarea "PEHAR Risk Assessment [PERSON_NAME] (to be completed on day) Burn Permits (issu…"
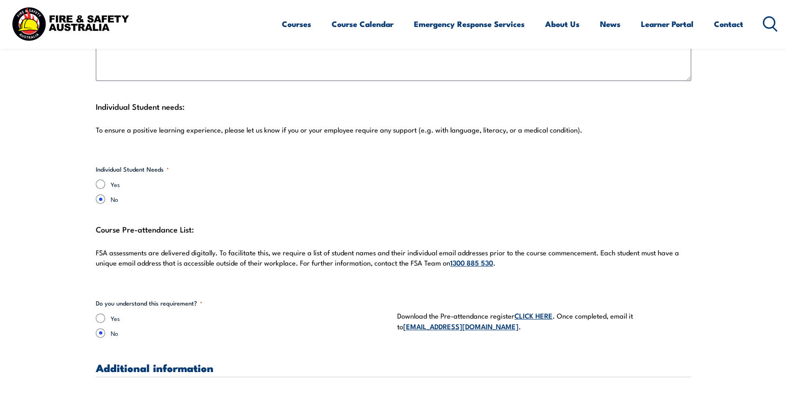
scroll to position [2557, 0]
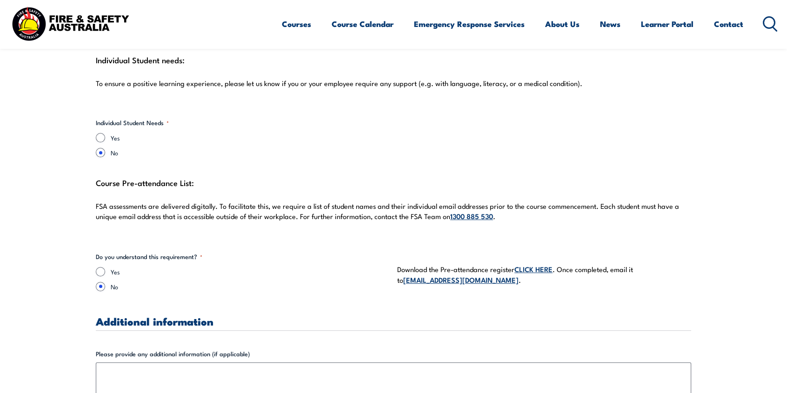
type textarea "PEHAR Risk Assessment [PERSON_NAME] (to be completed on day) Burn Permits (issu…"
click at [104, 271] on input "Yes" at bounding box center [100, 271] width 9 height 9
radio input "true"
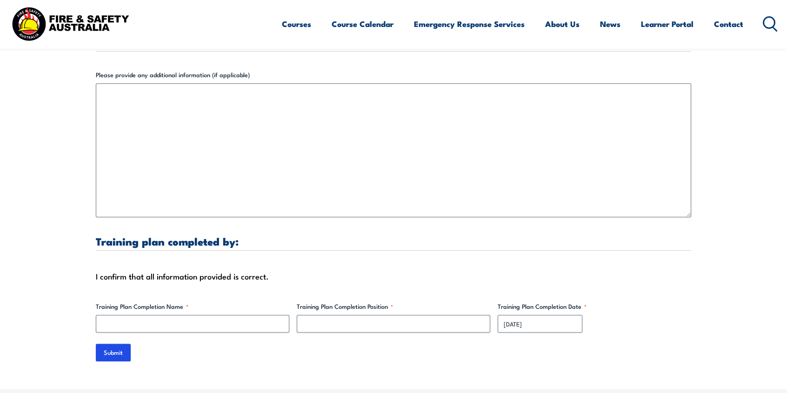
scroll to position [2883, 0]
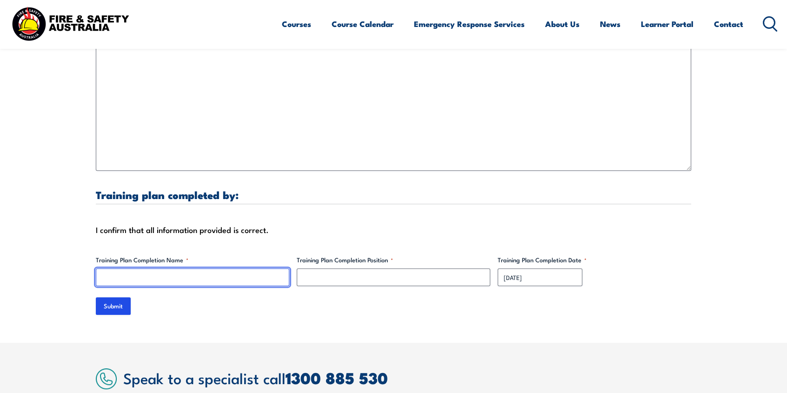
click at [220, 282] on input "Training Plan Completion Name *" at bounding box center [192, 277] width 193 height 18
type input "[PERSON_NAME]"
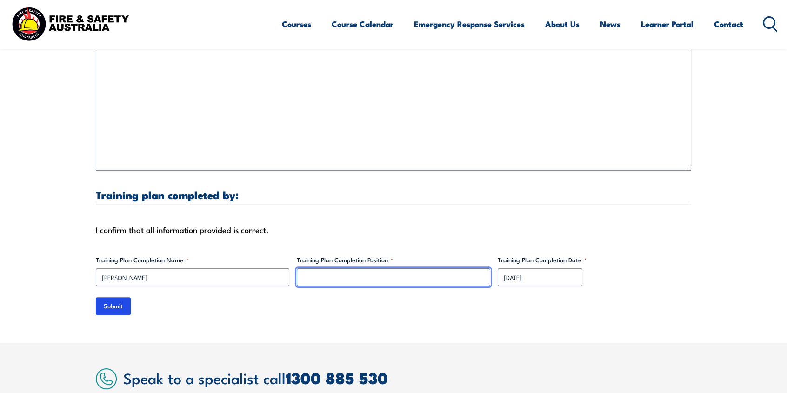
click at [356, 278] on input "Training Plan Completion Position *" at bounding box center [393, 277] width 193 height 18
click at [366, 274] on input "Specialist Training" at bounding box center [393, 277] width 193 height 18
type input "Specialist Trainer"
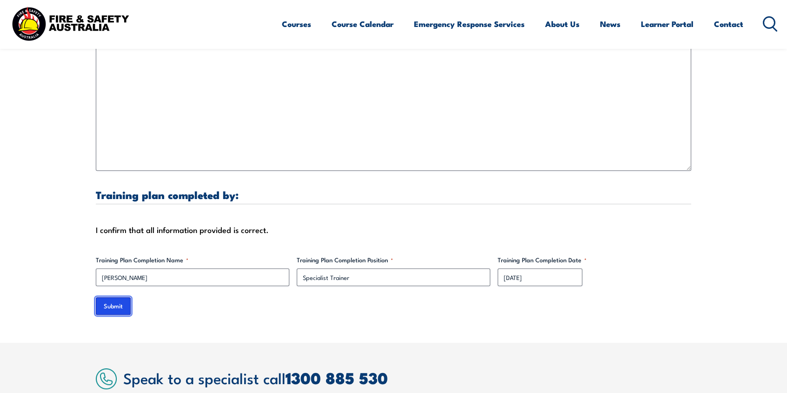
click at [111, 304] on input "Submit" at bounding box center [113, 306] width 35 height 18
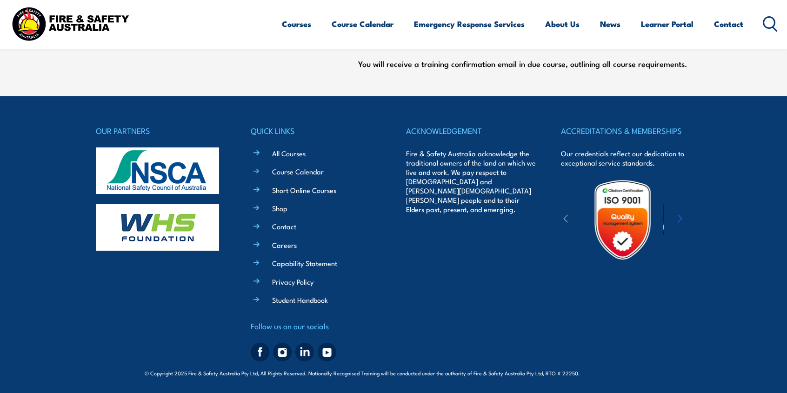
scroll to position [0, 0]
